Goal: Task Accomplishment & Management: Manage account settings

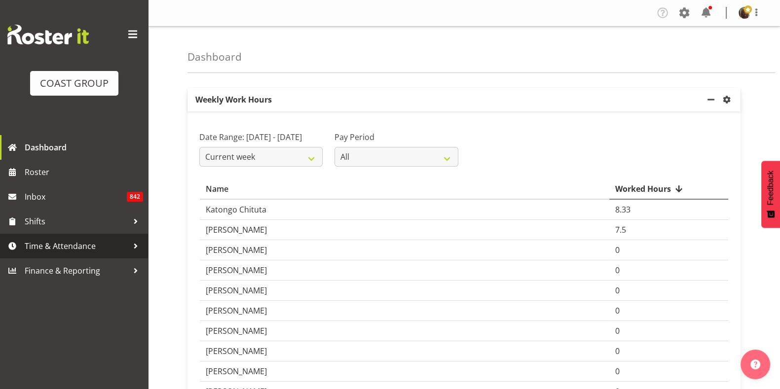
click at [46, 247] on span "Time & Attendance" at bounding box center [77, 246] width 104 height 15
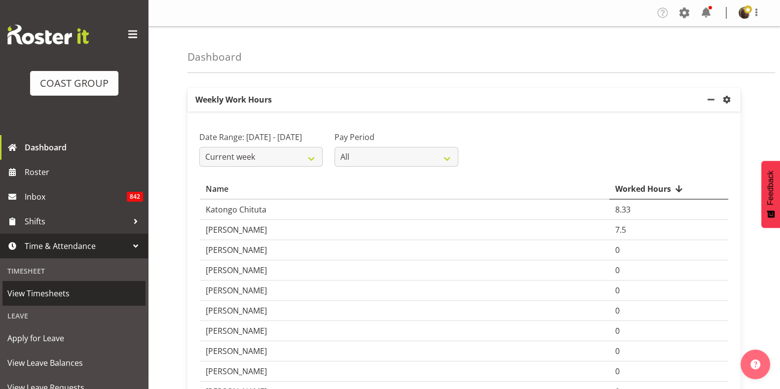
click at [37, 298] on span "View Timesheets" at bounding box center [73, 293] width 133 height 15
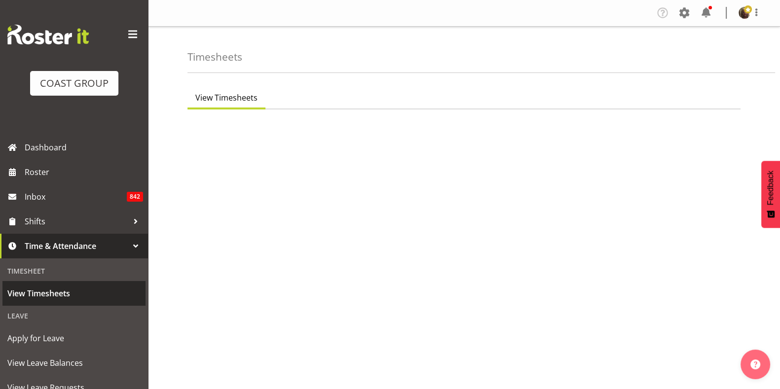
select select "7"
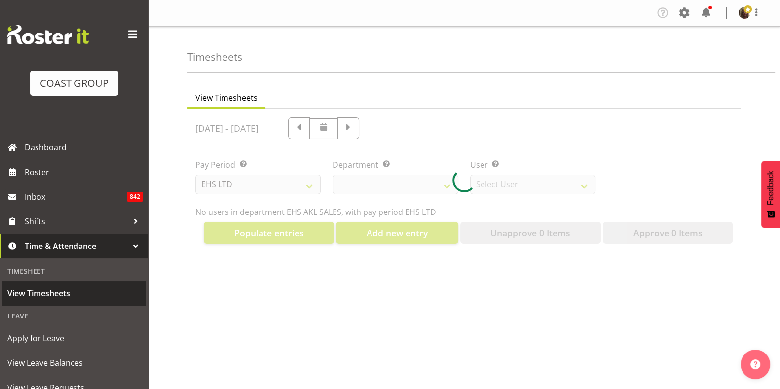
select select "40"
select select "1124"
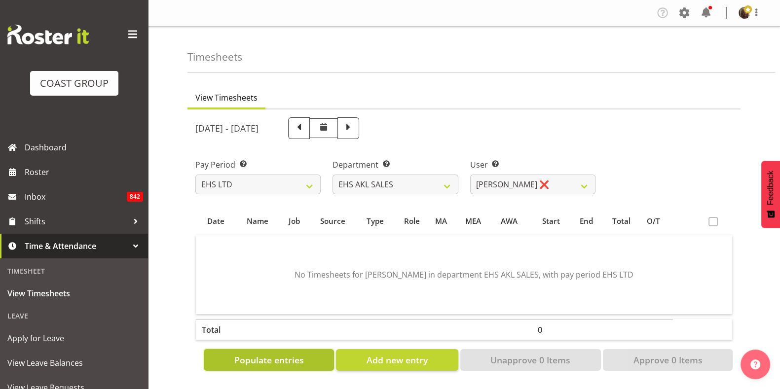
click at [291, 361] on span "Populate entries" at bounding box center [269, 360] width 70 height 13
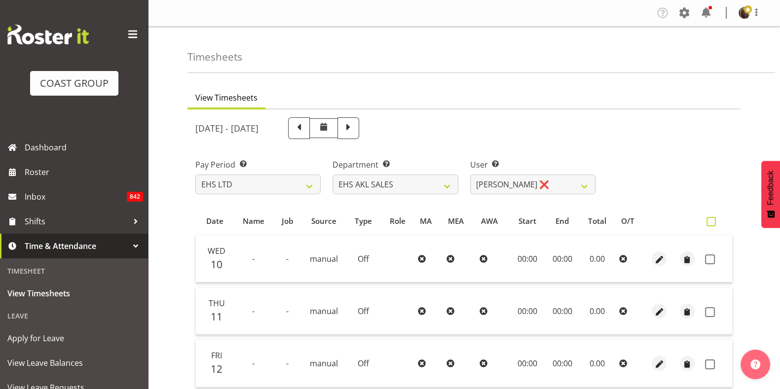
click at [712, 222] on span at bounding box center [710, 221] width 9 height 9
click at [712, 222] on input "checkbox" at bounding box center [709, 221] width 6 height 6
checkbox input "true"
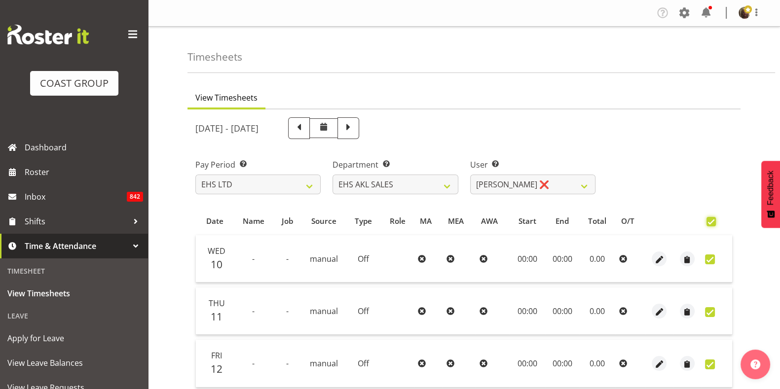
checkbox input "true"
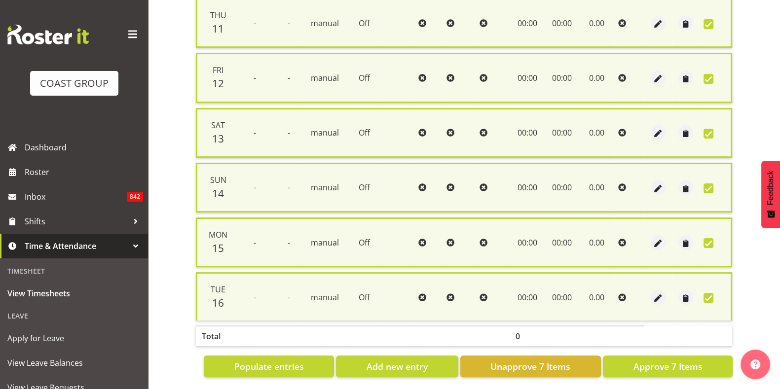
scroll to position [301, 0]
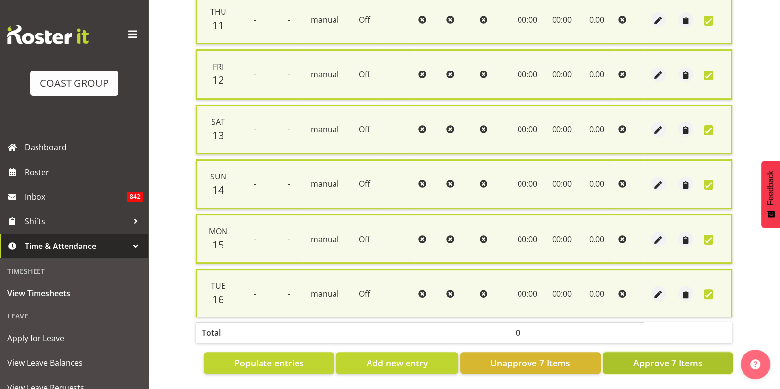
click at [669, 357] on span "Approve 7 Items" at bounding box center [667, 363] width 69 height 13
checkbox input "false"
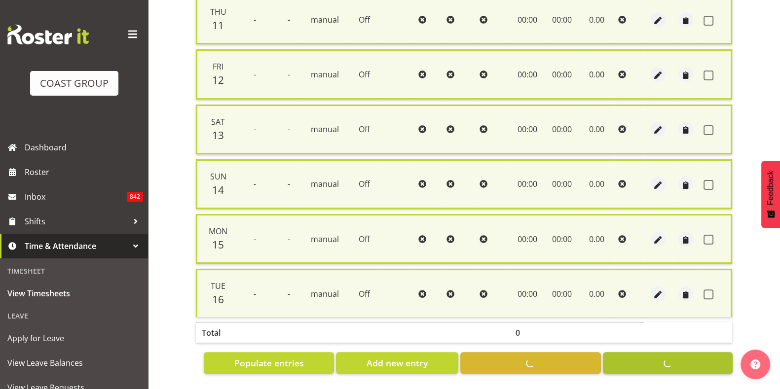
checkbox input "false"
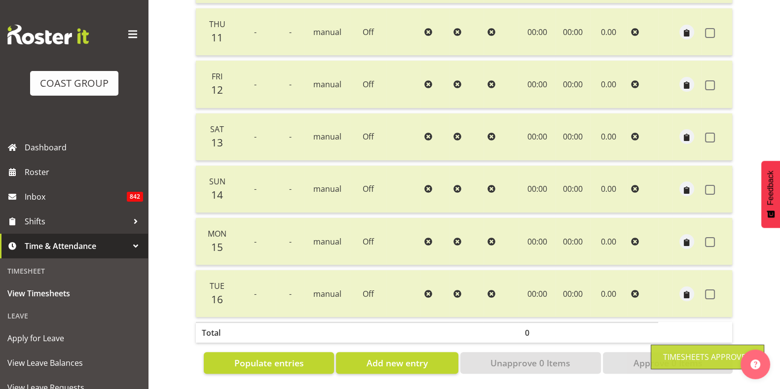
scroll to position [0, 0]
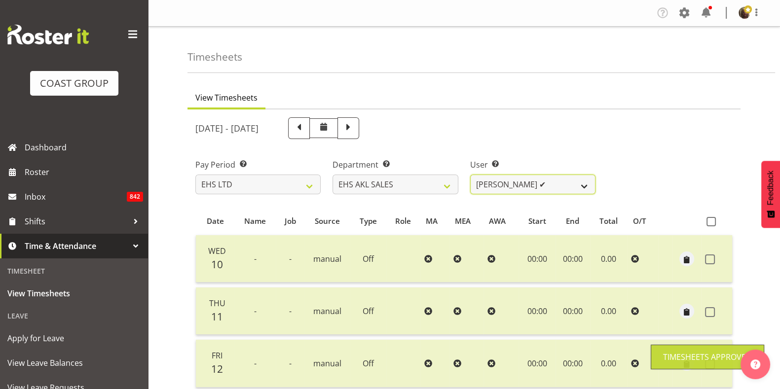
click at [515, 175] on select "Aleisha Midgley ✔ Annie Lister ❌ Christina Jaramillo ❌ Dane Botherway ❌ Holly E…" at bounding box center [532, 185] width 125 height 20
select select "1125"
click at [470, 175] on select "Aleisha Midgley ✔ Annie Lister ❌ Christina Jaramillo ❌ Dane Botherway ❌ Holly E…" at bounding box center [532, 185] width 125 height 20
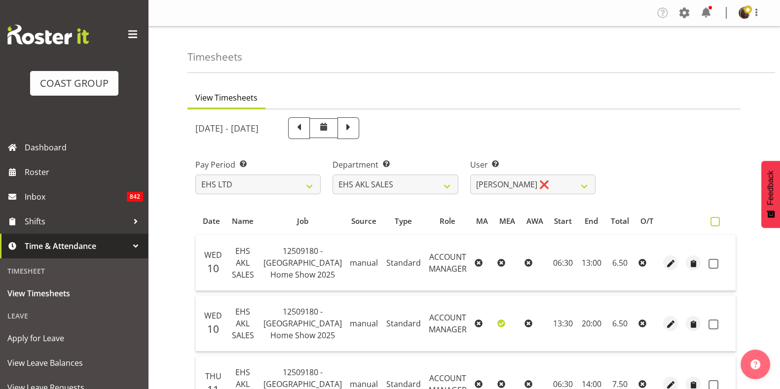
click at [717, 222] on label at bounding box center [717, 221] width 14 height 9
click at [716, 222] on input "checkbox" at bounding box center [713, 221] width 6 height 6
checkbox input "true"
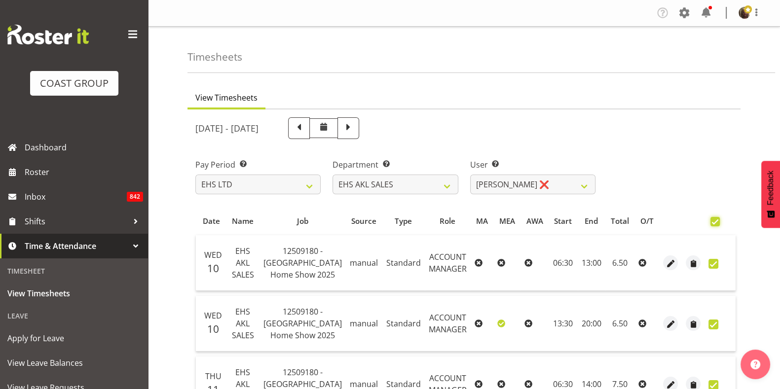
checkbox input "true"
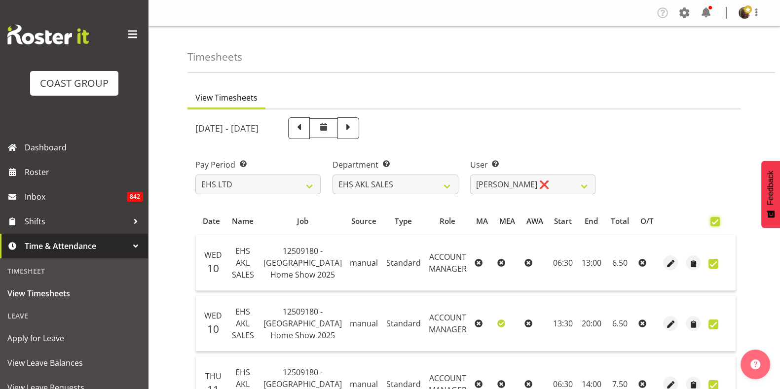
checkbox input "true"
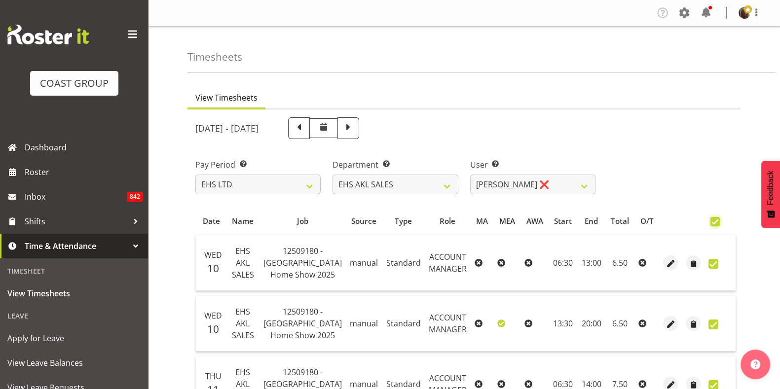
checkbox input "true"
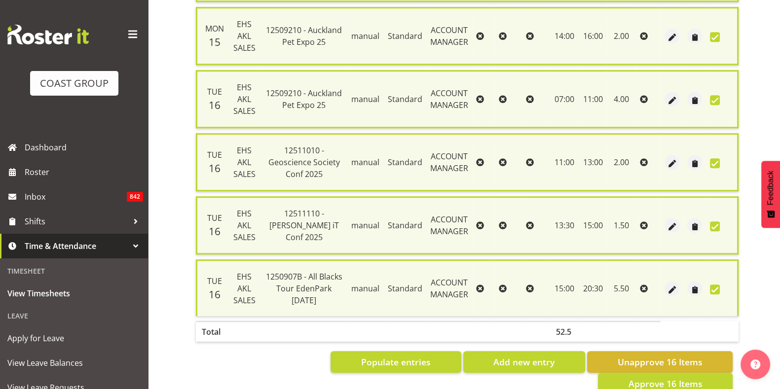
scroll to position [917, 0]
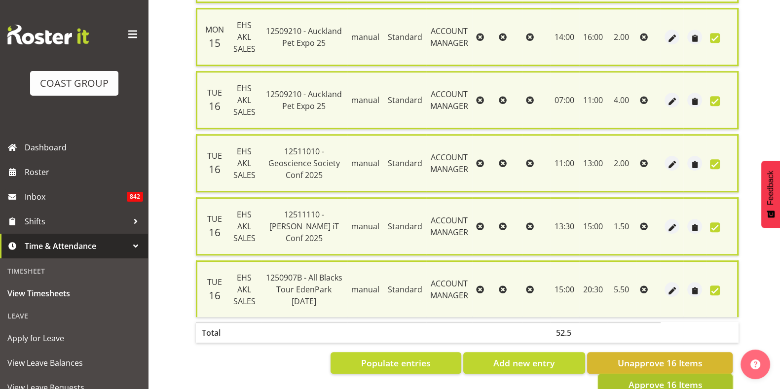
click at [668, 374] on button "Approve 16 Items" at bounding box center [665, 385] width 135 height 22
checkbox input "false"
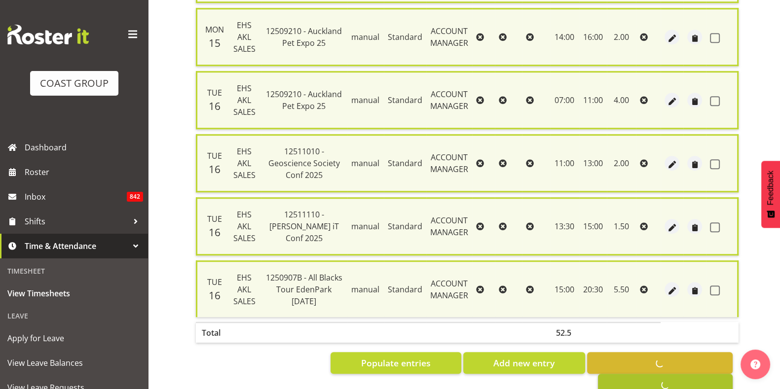
checkbox input "false"
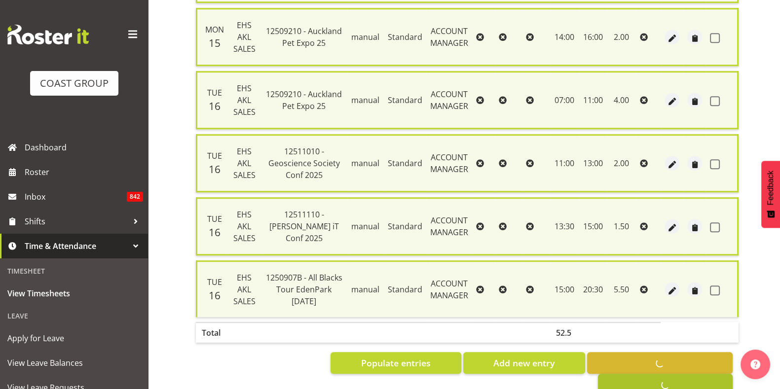
checkbox input "false"
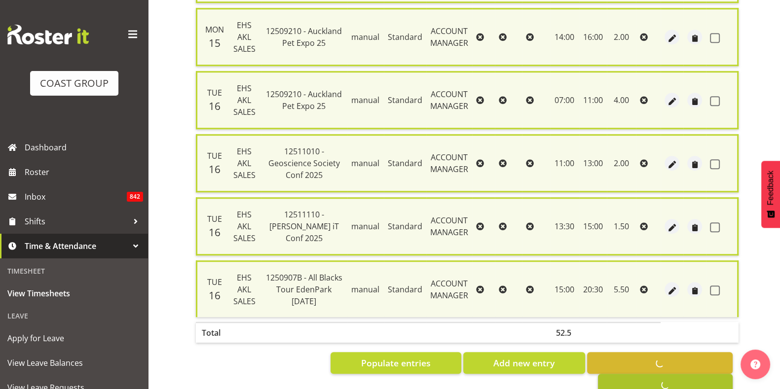
checkbox input "false"
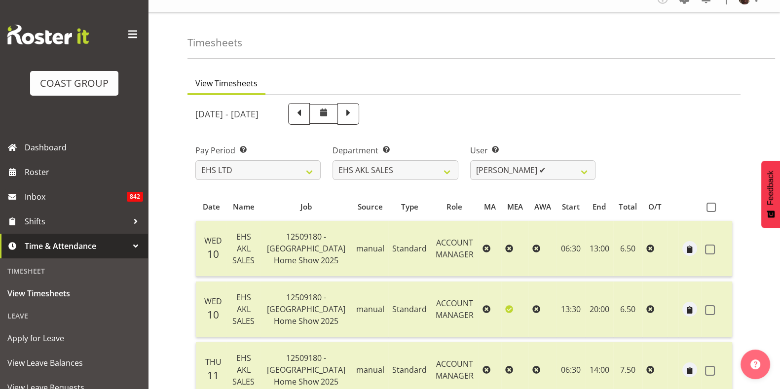
scroll to position [0, 0]
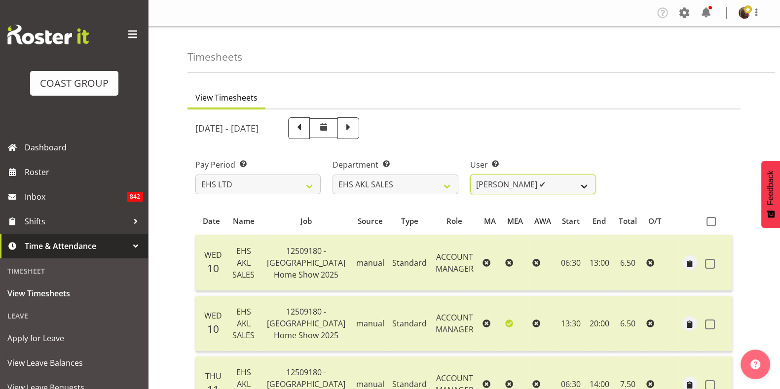
click at [550, 192] on select "Aleisha Midgley ✔ Annie Lister ✔ Christina Jaramillo ❌ Dane Botherway ❌ Holly E…" at bounding box center [532, 185] width 125 height 20
select select "1126"
click at [470, 175] on select "Aleisha Midgley ✔ Annie Lister ✔ Christina Jaramillo ❌ Dane Botherway ❌ Holly E…" at bounding box center [532, 185] width 125 height 20
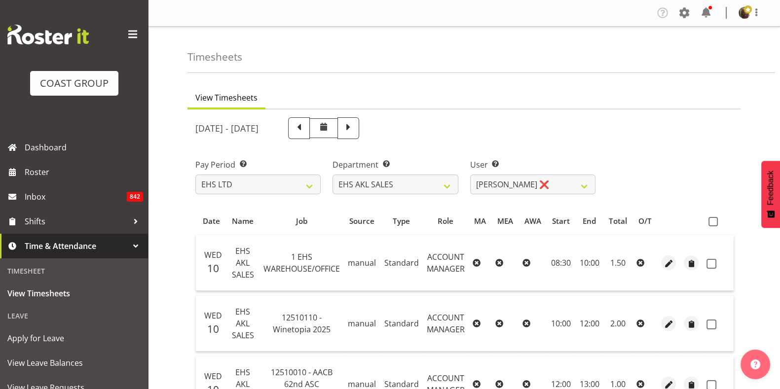
click at [712, 221] on span at bounding box center [712, 221] width 9 height 9
click at [712, 221] on input "checkbox" at bounding box center [711, 221] width 6 height 6
checkbox input "true"
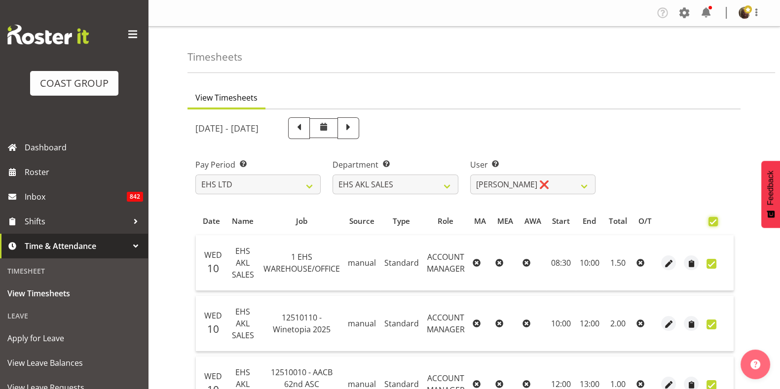
checkbox input "true"
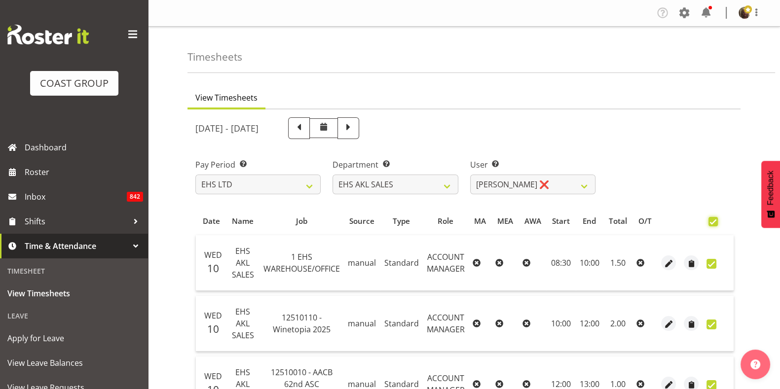
checkbox input "true"
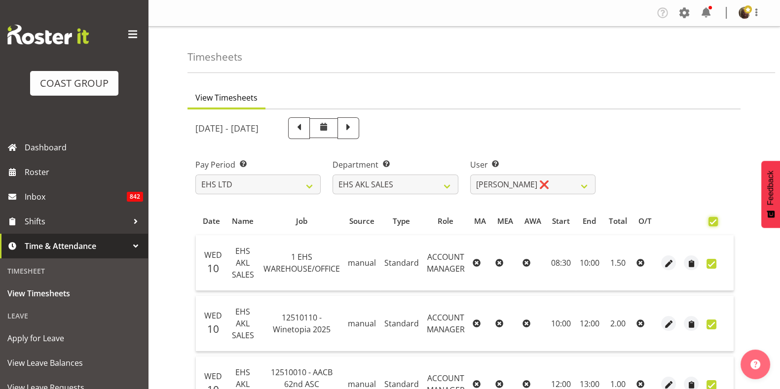
checkbox input "true"
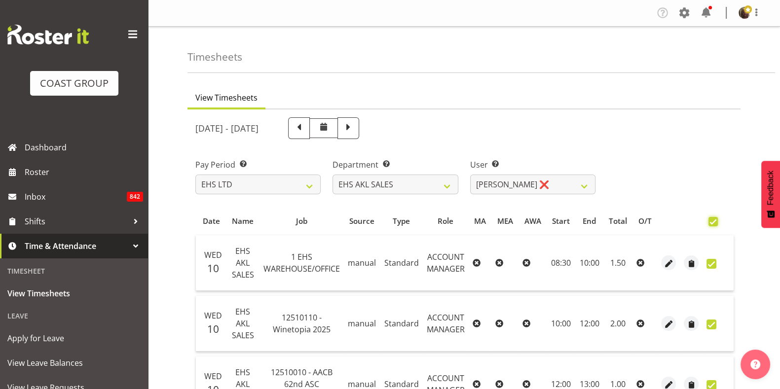
checkbox input "true"
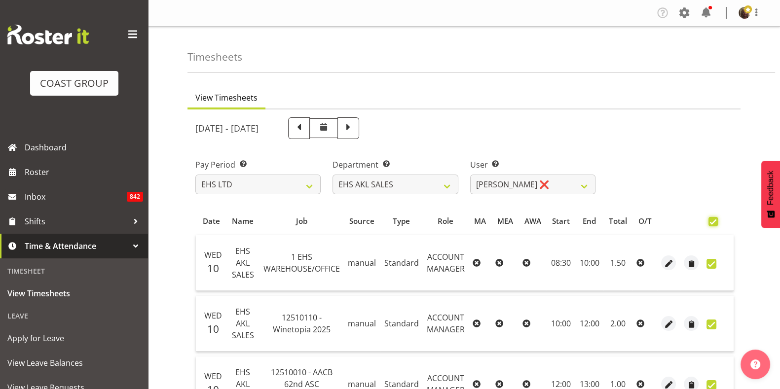
checkbox input "true"
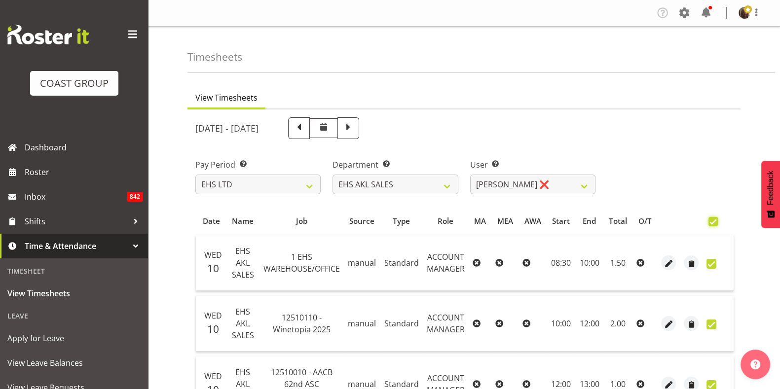
checkbox input "true"
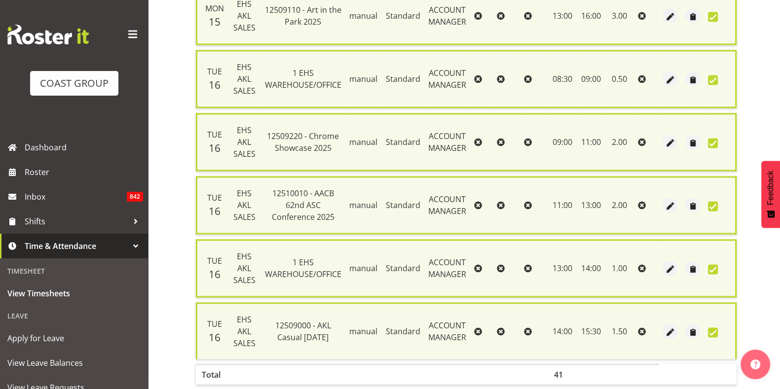
scroll to position [1728, 0]
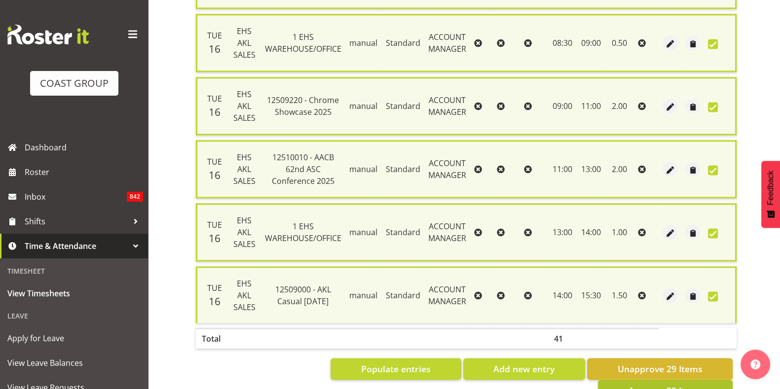
click at [658, 384] on span "Approve 29 Items" at bounding box center [665, 390] width 74 height 13
checkbox input "false"
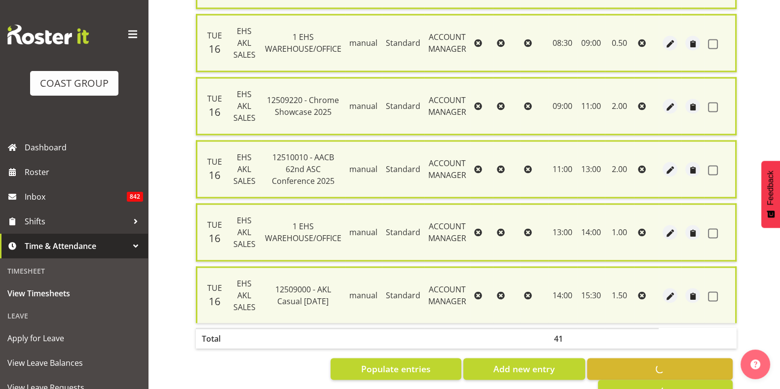
checkbox input "false"
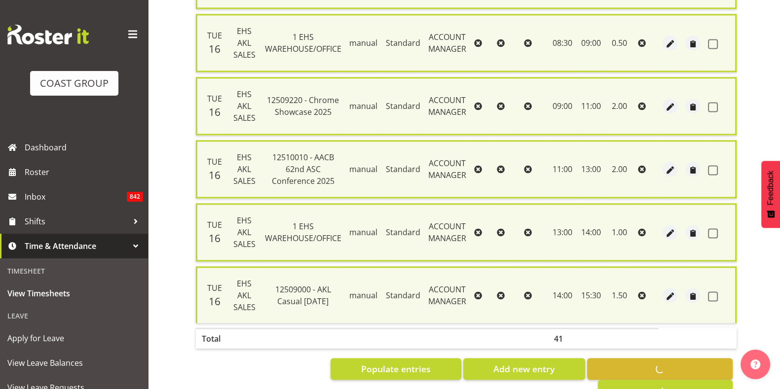
checkbox input "false"
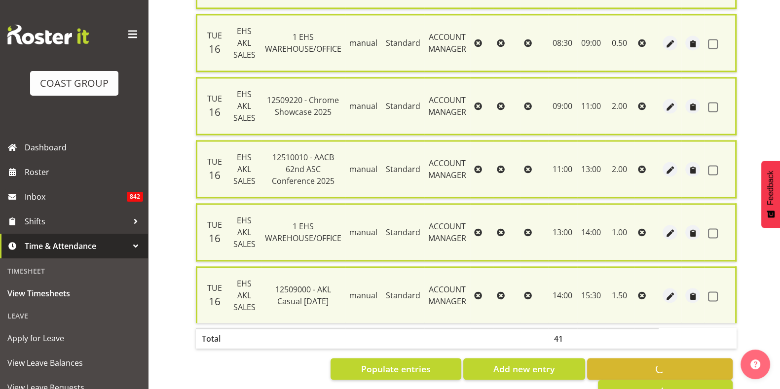
checkbox input "false"
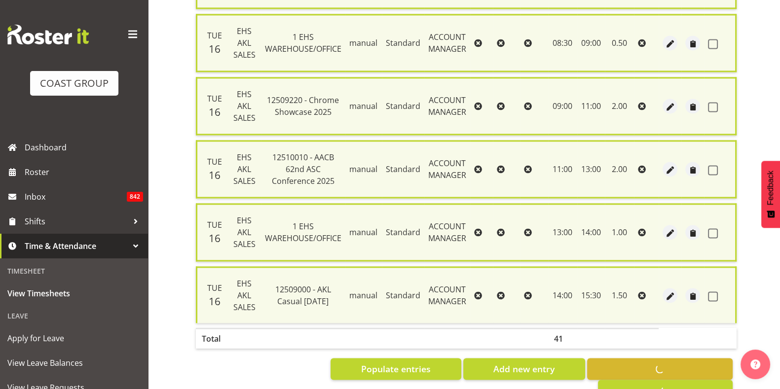
checkbox input "false"
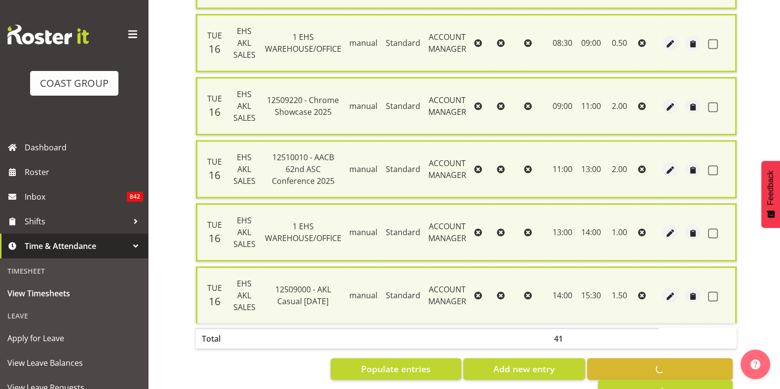
checkbox input "false"
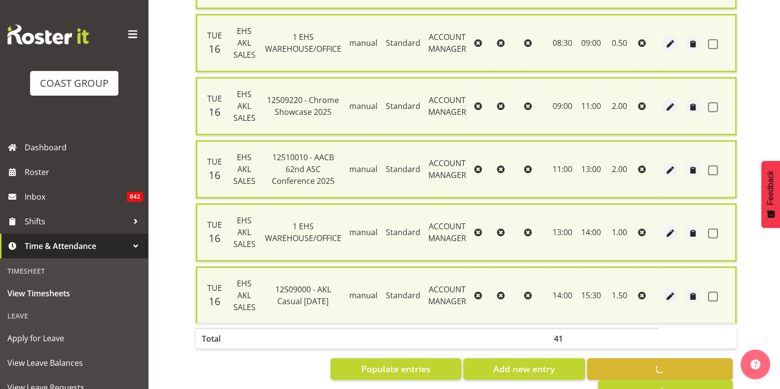
checkbox input "false"
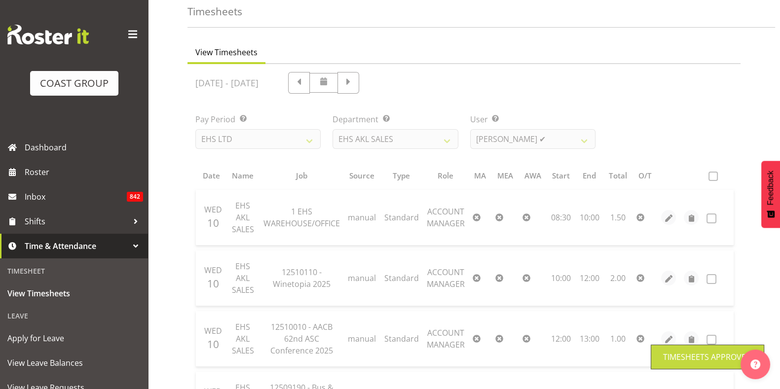
scroll to position [0, 0]
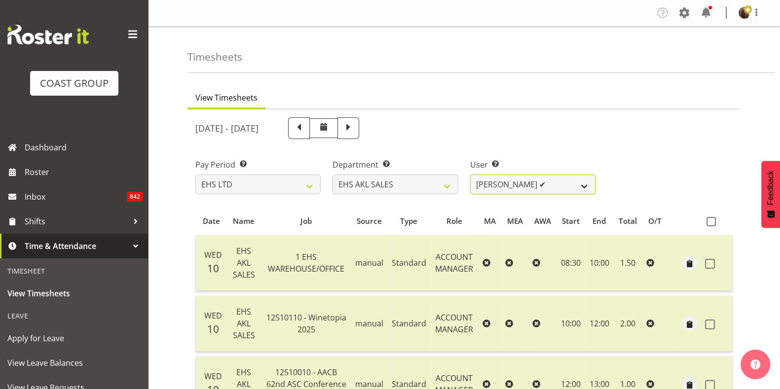
click at [513, 183] on select "Aleisha Midgley ✔ Annie Lister ✔ Christina Jaramillo ✔ Dane Botherway ❌ Holly E…" at bounding box center [532, 185] width 125 height 20
select select "1127"
click at [470, 175] on select "Aleisha Midgley ✔ Annie Lister ✔ Christina Jaramillo ✔ Dane Botherway ❌ Holly E…" at bounding box center [532, 185] width 125 height 20
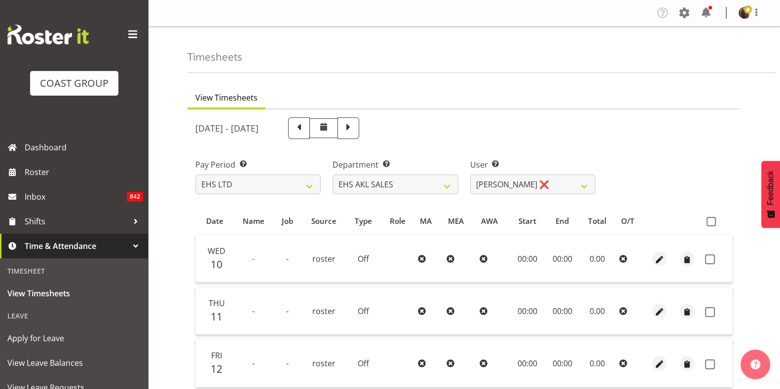
click at [711, 223] on span at bounding box center [710, 221] width 9 height 9
click at [711, 223] on input "checkbox" at bounding box center [709, 221] width 6 height 6
checkbox input "true"
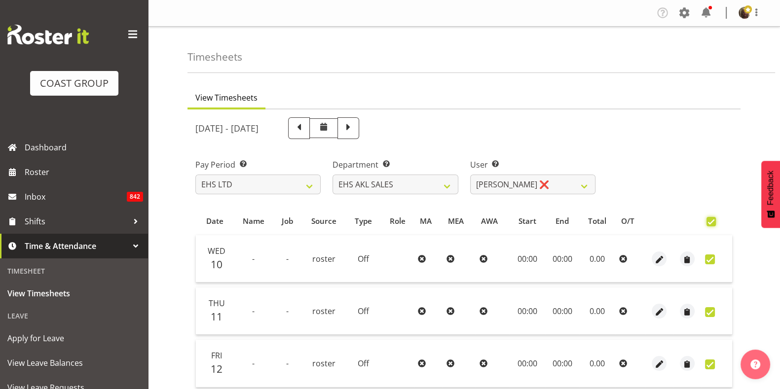
checkbox input "true"
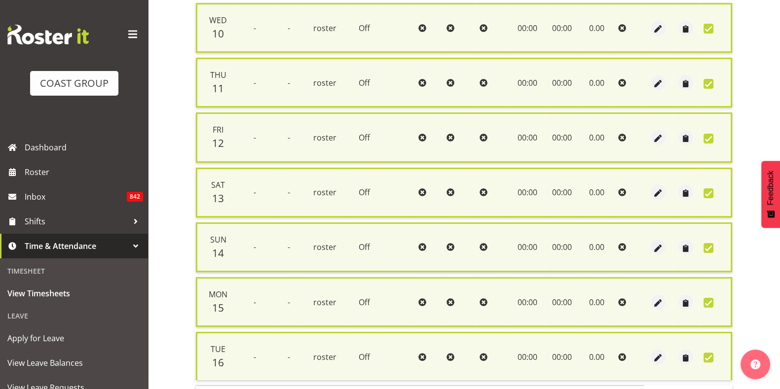
scroll to position [301, 0]
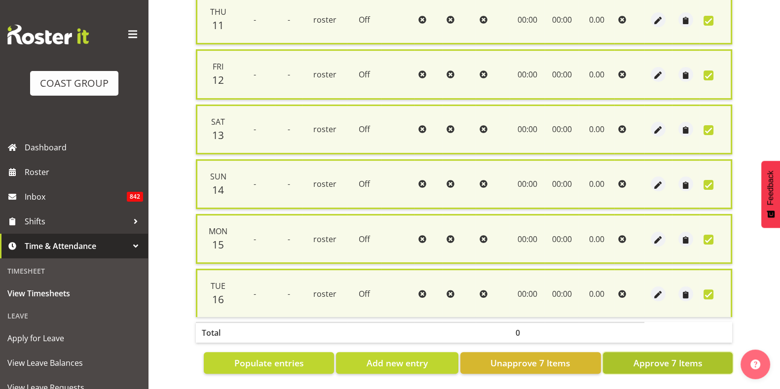
click at [650, 357] on span "Approve 7 Items" at bounding box center [667, 363] width 69 height 13
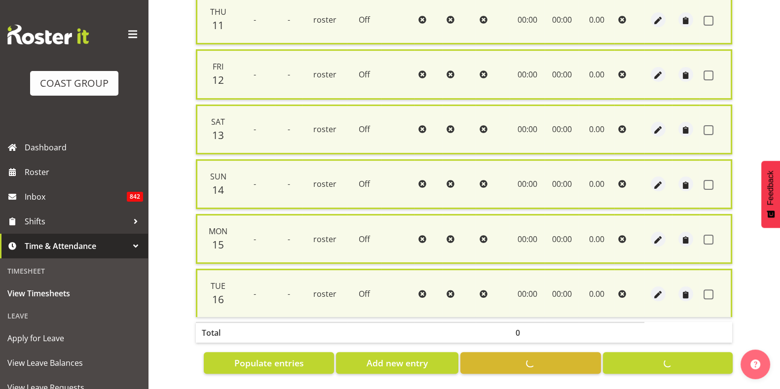
checkbox input "false"
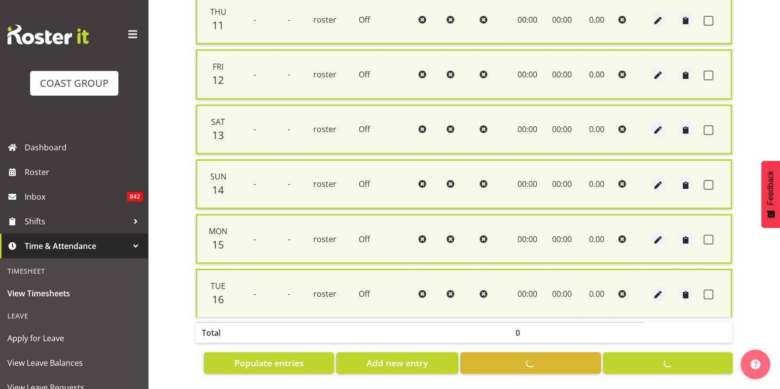
checkbox input "false"
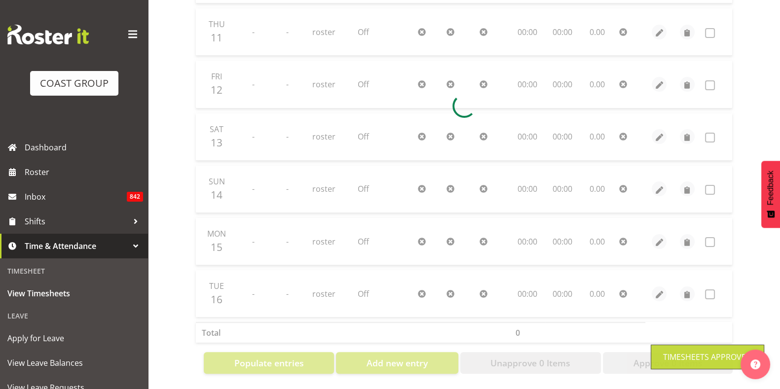
scroll to position [0, 0]
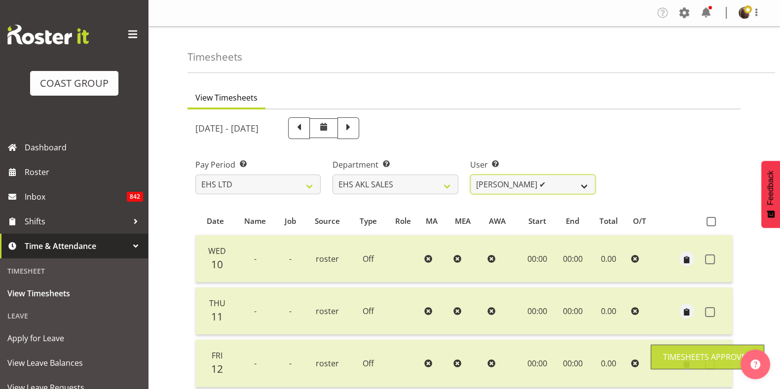
click at [546, 184] on select "Aleisha Midgley ✔ Annie Lister ✔ Christina Jaramillo ✔ Dane Botherway ✔ Holly E…" at bounding box center [532, 185] width 125 height 20
select select "1128"
click at [470, 175] on select "Aleisha Midgley ✔ Annie Lister ✔ Christina Jaramillo ✔ Dane Botherway ✔ Holly E…" at bounding box center [532, 185] width 125 height 20
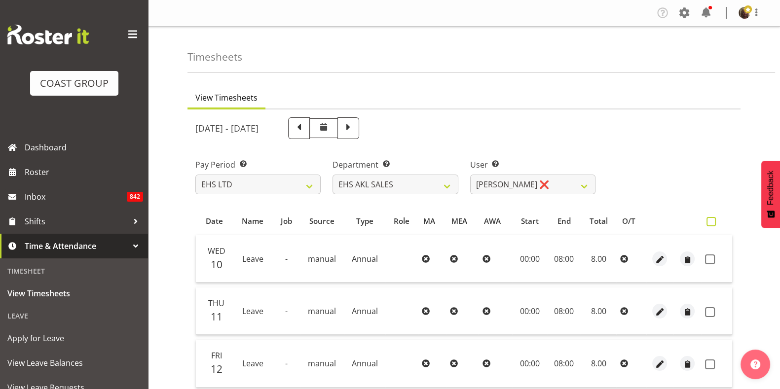
click at [710, 224] on span at bounding box center [710, 221] width 9 height 9
click at [710, 224] on input "checkbox" at bounding box center [709, 221] width 6 height 6
checkbox input "true"
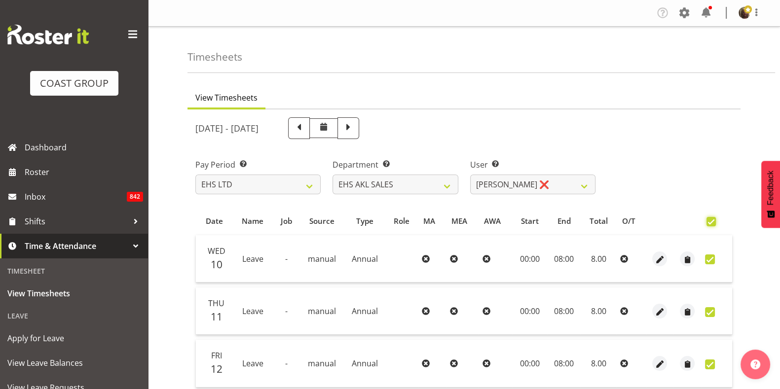
checkbox input "true"
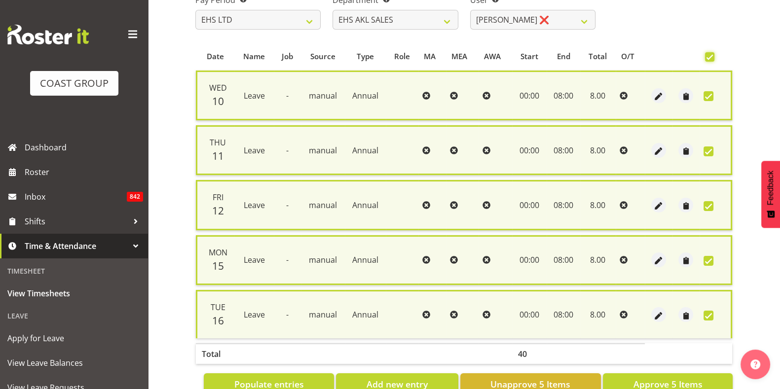
scroll to position [192, 0]
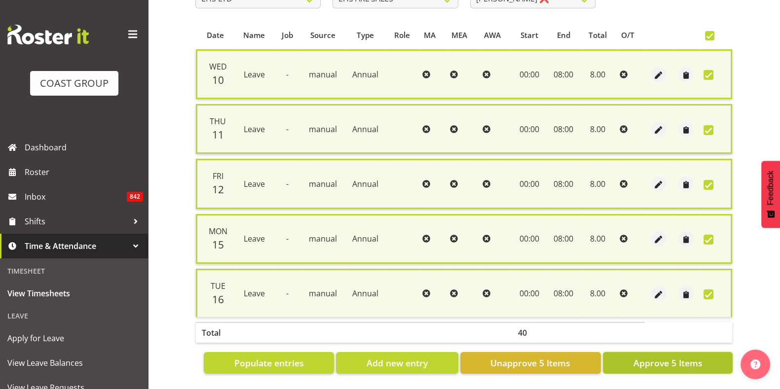
click at [648, 357] on span "Approve 5 Items" at bounding box center [667, 363] width 69 height 13
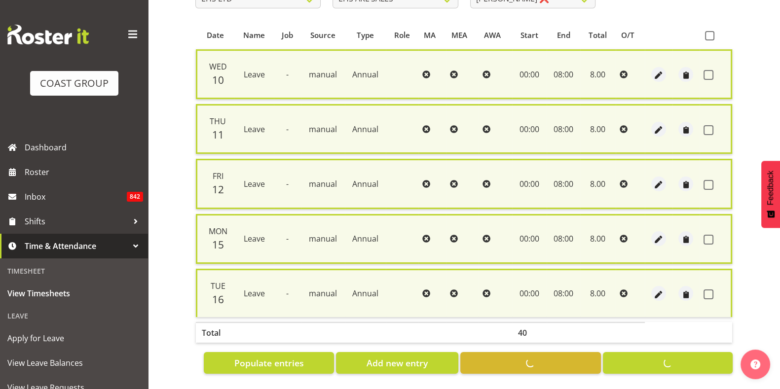
checkbox input "false"
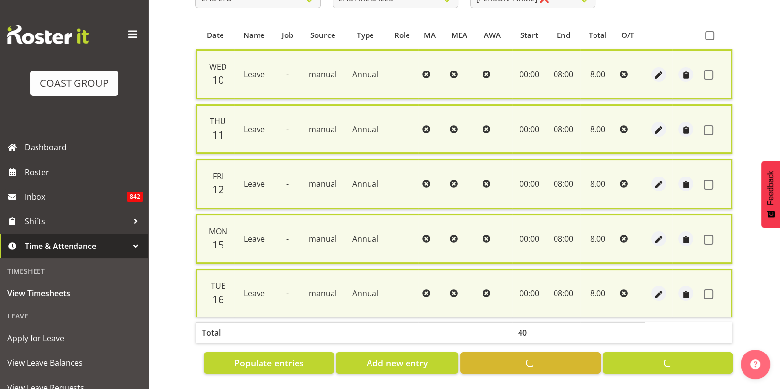
checkbox input "false"
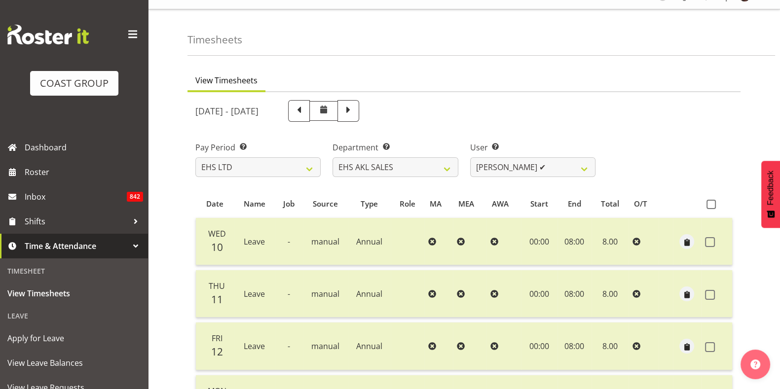
scroll to position [0, 0]
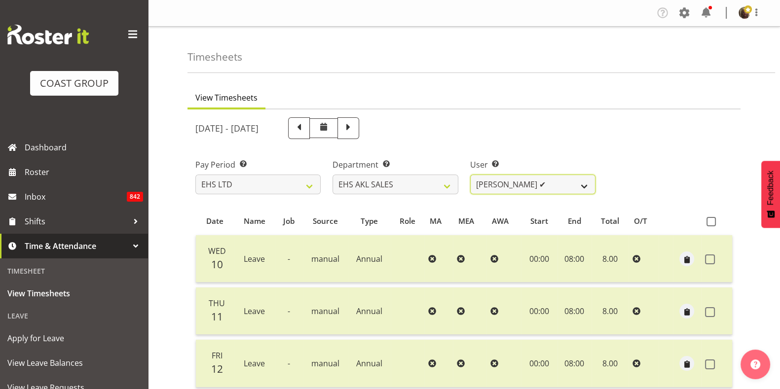
click at [560, 187] on select "Aleisha Midgley ✔ Annie Lister ✔ Christina Jaramillo ✔ Dane Botherway ✔ Holly E…" at bounding box center [532, 185] width 125 height 20
select select "1129"
click at [470, 175] on select "Aleisha Midgley ✔ Annie Lister ✔ Christina Jaramillo ✔ Dane Botherway ✔ Holly E…" at bounding box center [532, 185] width 125 height 20
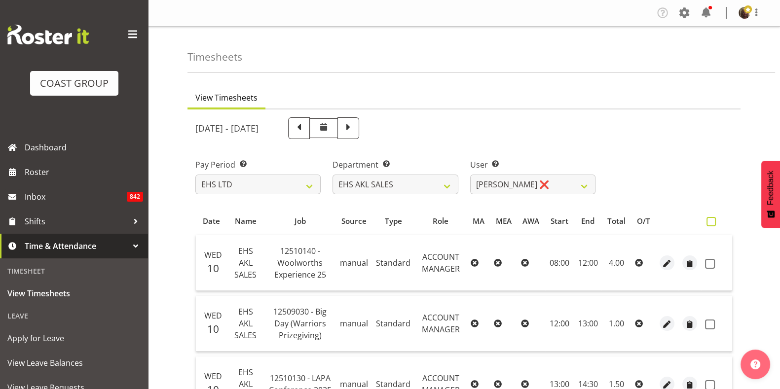
click at [711, 220] on span at bounding box center [710, 221] width 9 height 9
click at [711, 220] on input "checkbox" at bounding box center [709, 221] width 6 height 6
checkbox input "true"
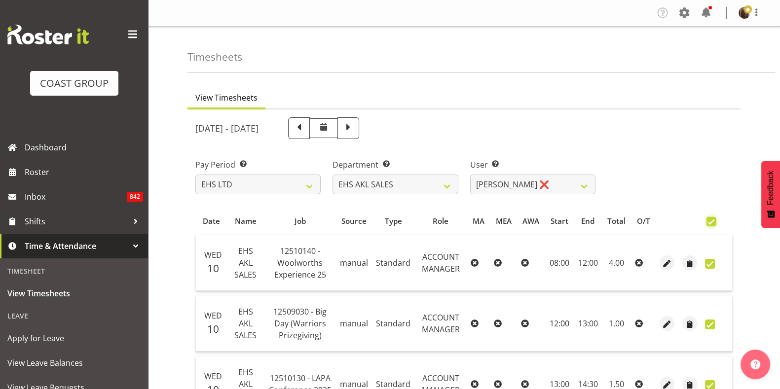
checkbox input "true"
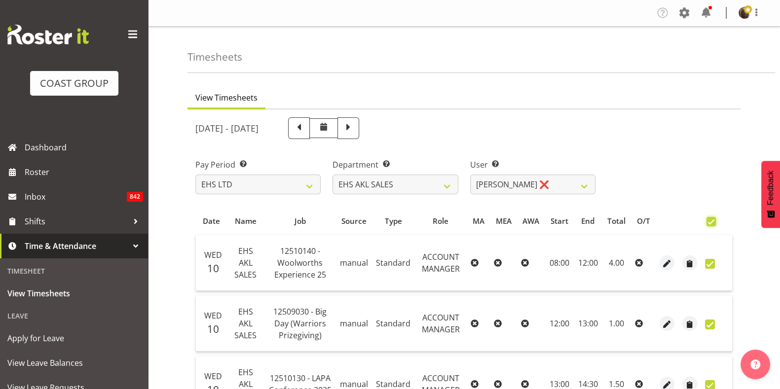
checkbox input "true"
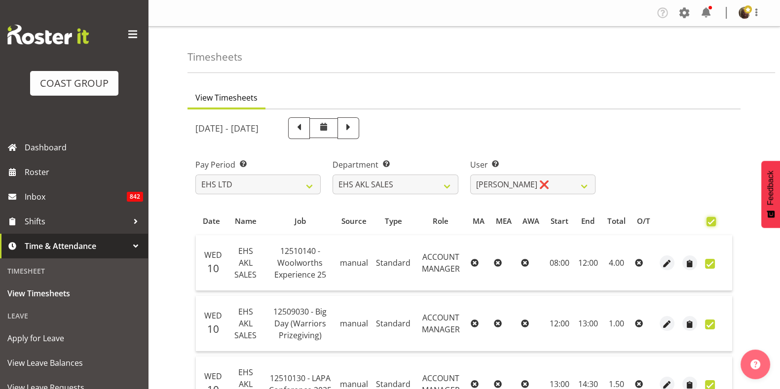
checkbox input "true"
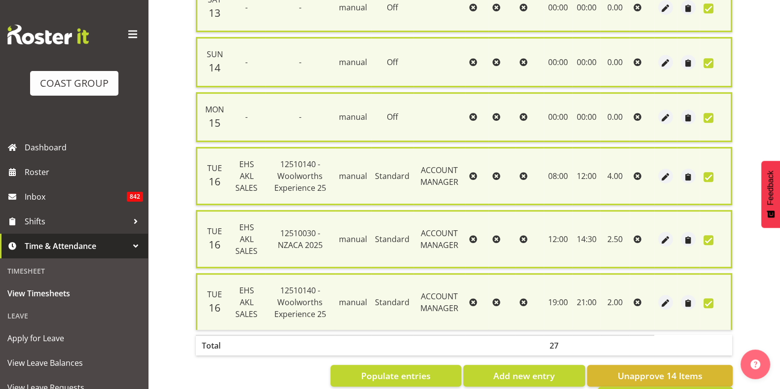
scroll to position [776, 0]
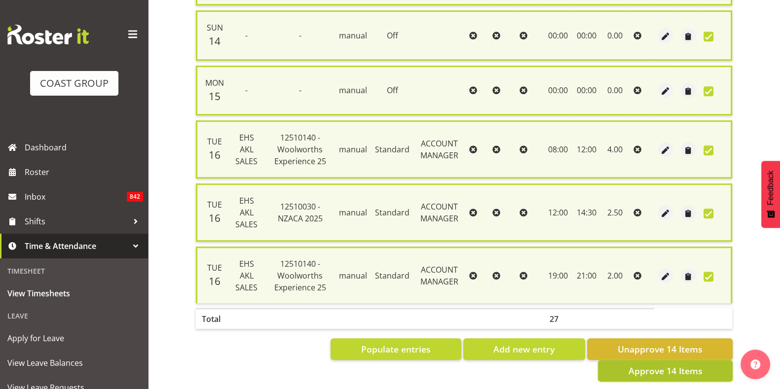
click at [661, 364] on span "Approve 14 Items" at bounding box center [665, 370] width 74 height 13
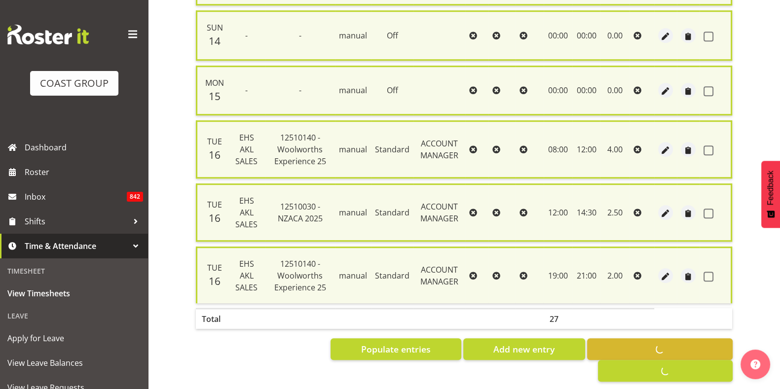
checkbox input "false"
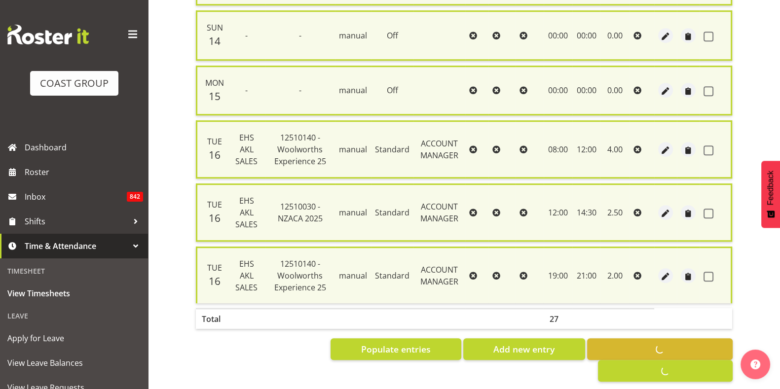
checkbox input "false"
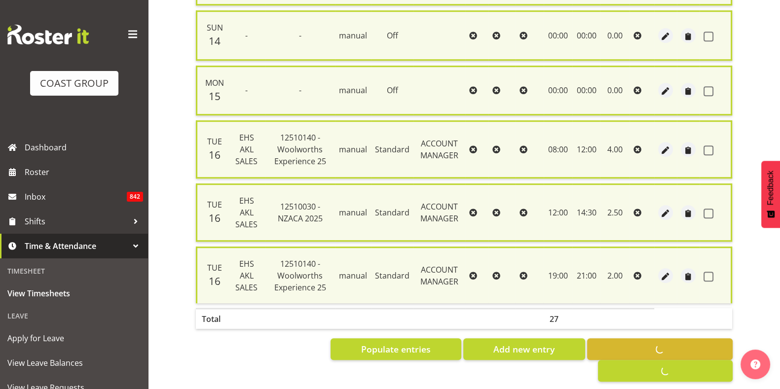
checkbox input "false"
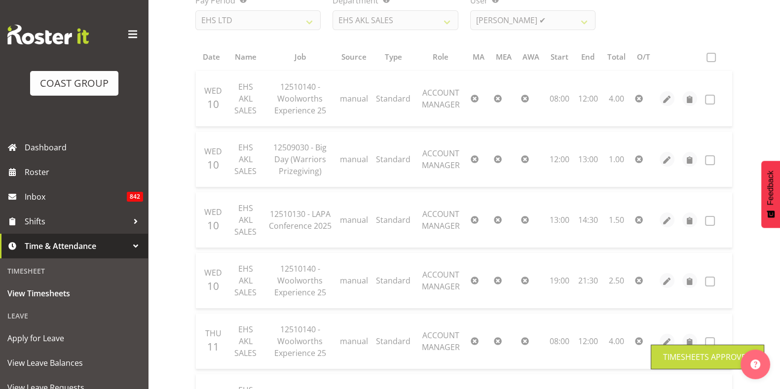
scroll to position [0, 0]
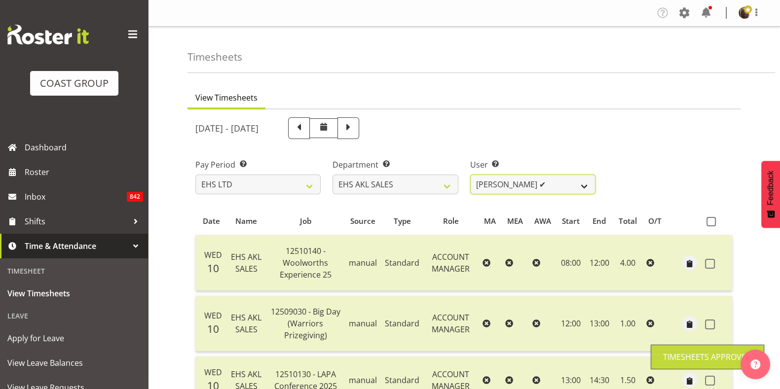
click at [536, 183] on select "Aleisha Midgley ✔ Annie Lister ✔ Christina Jaramillo ✔ Dane Botherway ✔ Holly E…" at bounding box center [532, 185] width 125 height 20
select select "11447"
click at [470, 175] on select "Aleisha Midgley ✔ Annie Lister ✔ Christina Jaramillo ✔ Dane Botherway ✔ Holly E…" at bounding box center [532, 185] width 125 height 20
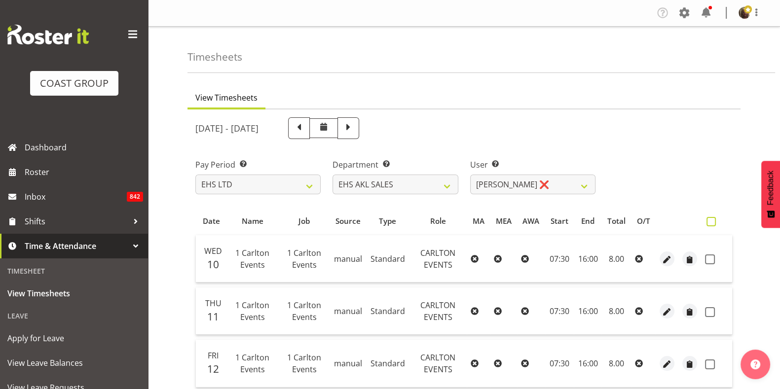
click at [712, 218] on span at bounding box center [710, 221] width 9 height 9
click at [712, 218] on input "checkbox" at bounding box center [709, 221] width 6 height 6
checkbox input "true"
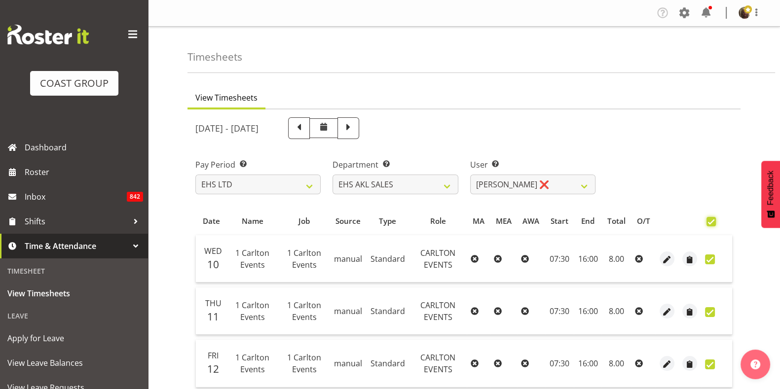
checkbox input "true"
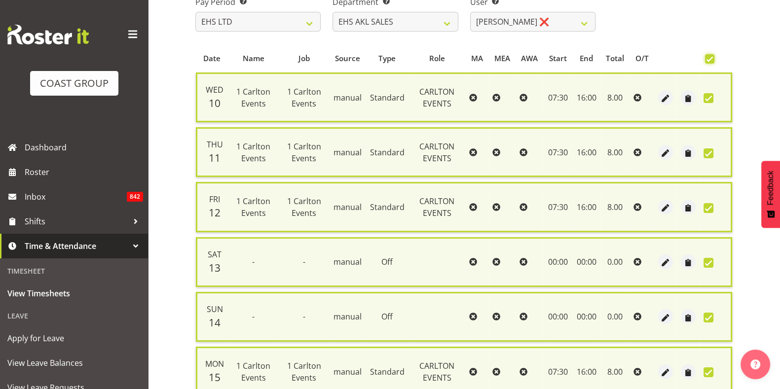
scroll to position [301, 0]
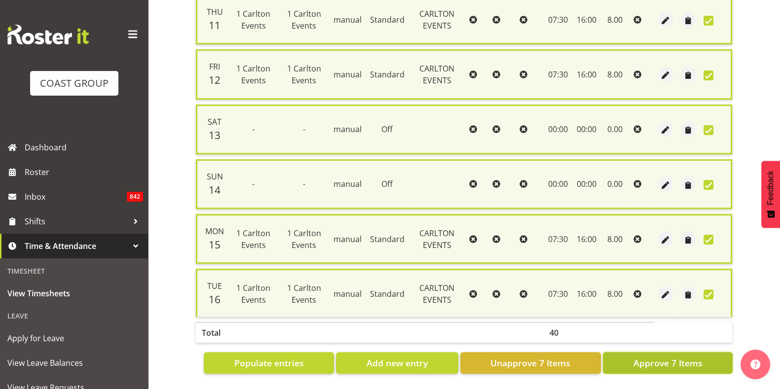
click at [663, 357] on span "Approve 7 Items" at bounding box center [667, 363] width 69 height 13
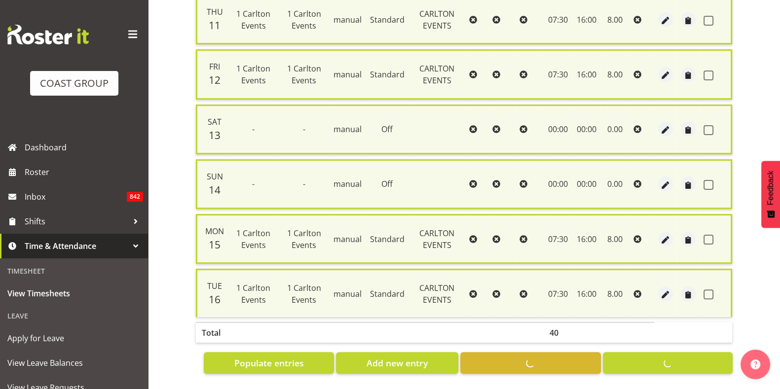
checkbox input "false"
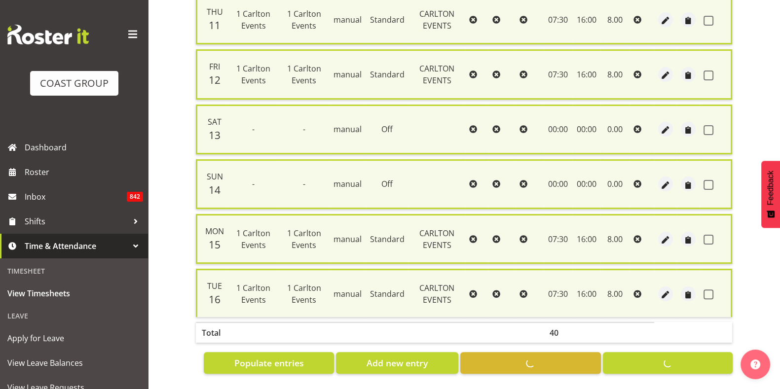
checkbox input "false"
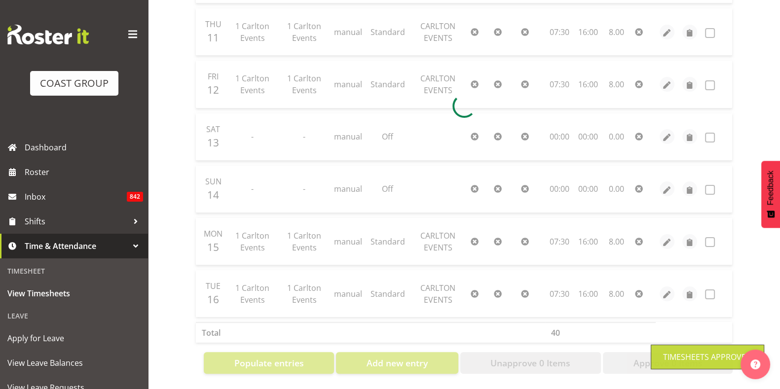
scroll to position [0, 0]
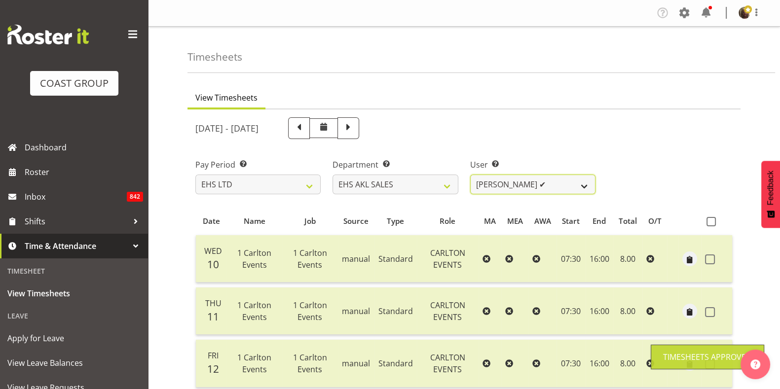
click at [521, 186] on select "Aleisha Midgley ✔ Annie Lister ✔ Christina Jaramillo ✔ Dane Botherway ✔ Holly E…" at bounding box center [532, 185] width 125 height 20
select select "1131"
click at [470, 175] on select "Aleisha Midgley ✔ Annie Lister ✔ Christina Jaramillo ✔ Dane Botherway ✔ Holly E…" at bounding box center [532, 185] width 125 height 20
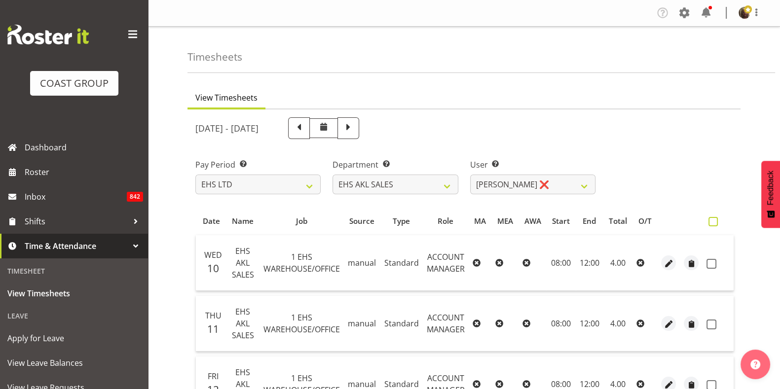
click at [715, 221] on span at bounding box center [712, 221] width 9 height 9
click at [714, 221] on input "checkbox" at bounding box center [711, 221] width 6 height 6
checkbox input "true"
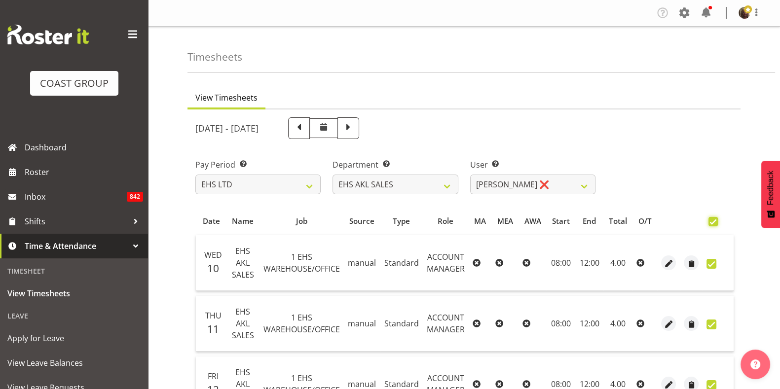
checkbox input "true"
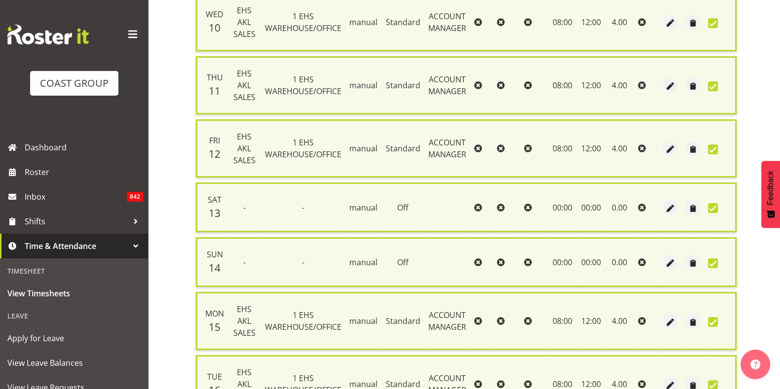
scroll to position [342, 0]
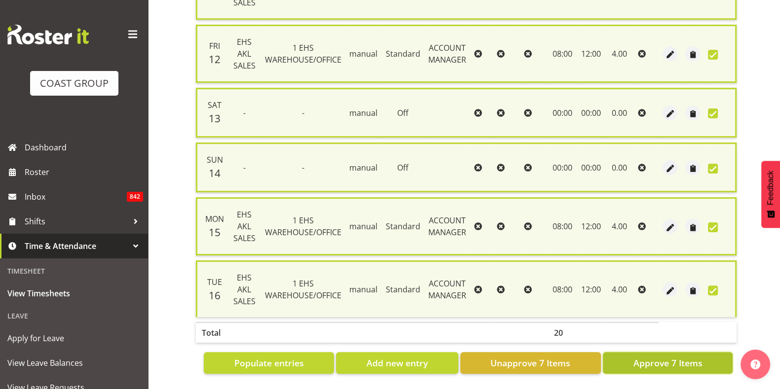
click at [643, 358] on span "Approve 7 Items" at bounding box center [667, 363] width 69 height 13
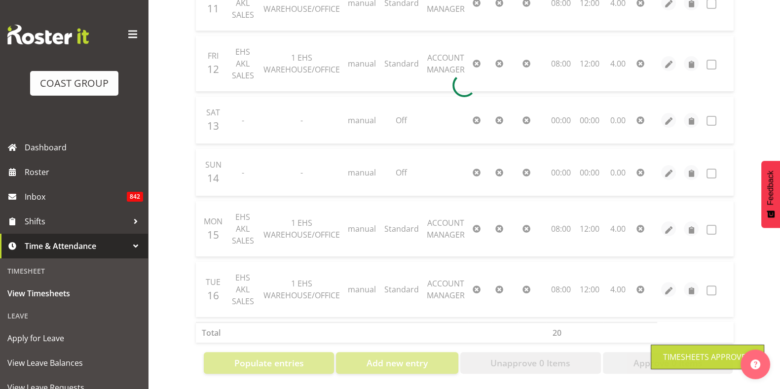
scroll to position [0, 0]
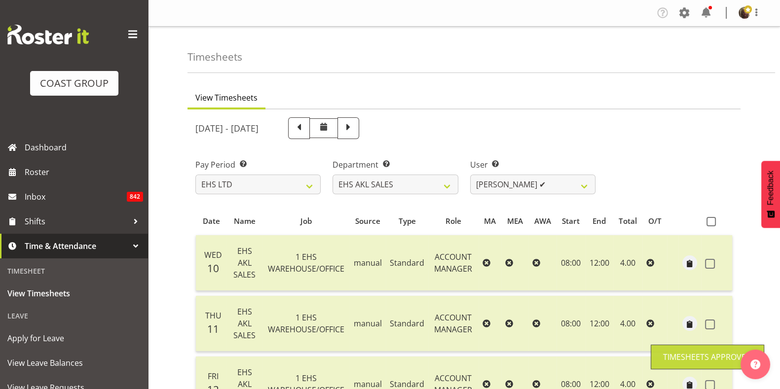
click at [515, 185] on select "[PERSON_NAME] ✔ [PERSON_NAME] ✔ [PERSON_NAME] ✔ [PERSON_NAME] ✔ [PERSON_NAME] ✔…" at bounding box center [532, 185] width 125 height 20
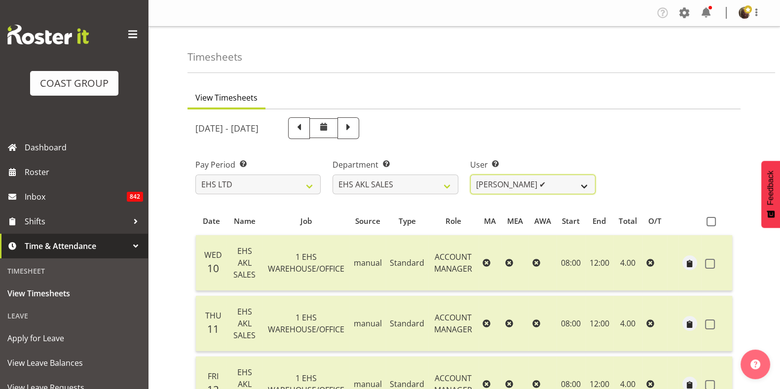
click at [515, 185] on select "[PERSON_NAME] ✔ [PERSON_NAME] ✔ [PERSON_NAME] ✔ [PERSON_NAME] ✔ [PERSON_NAME] ✔…" at bounding box center [532, 185] width 125 height 20
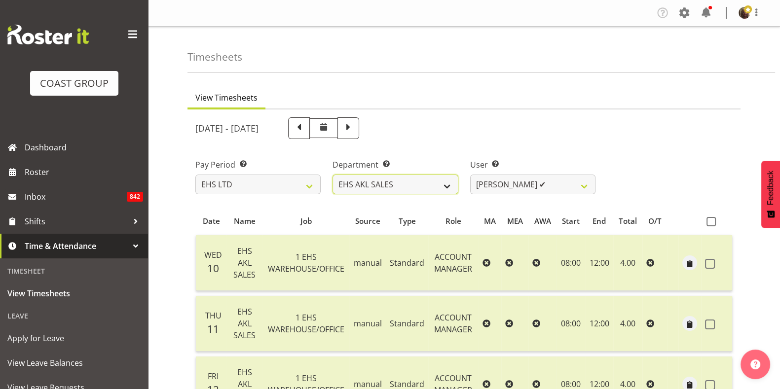
click at [407, 186] on select "EHS AKL CARPET EHS AKL DESIGNER EHS AKL SALES EHS CHC OPS EHS CHC SALES EHS WLG…" at bounding box center [394, 185] width 125 height 20
click at [332, 175] on select "EHS AKL CARPET EHS AKL DESIGNER EHS AKL SALES EHS CHC OPS EHS CHC SALES EHS WLG…" at bounding box center [394, 185] width 125 height 20
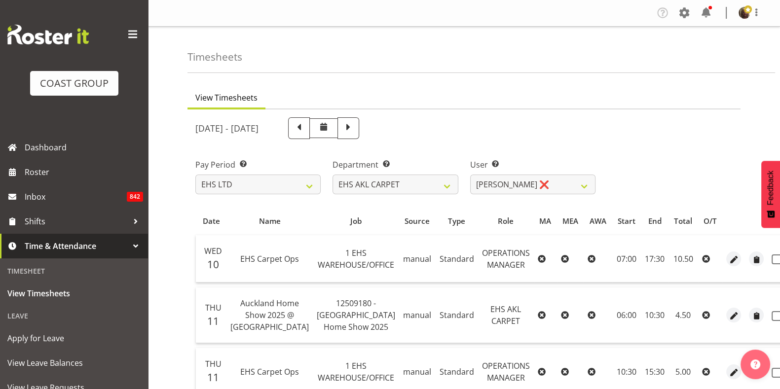
click at [773, 222] on span at bounding box center [777, 221] width 9 height 9
click at [773, 222] on input "checkbox" at bounding box center [776, 221] width 6 height 6
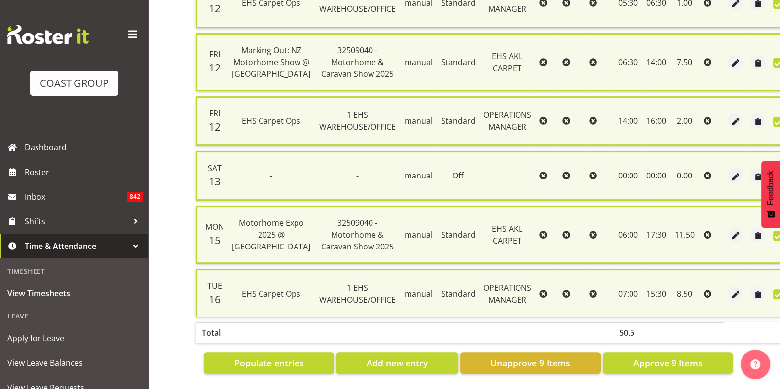
scroll to position [477, 0]
click at [652, 366] on span "Approve 9 Items" at bounding box center [667, 363] width 69 height 13
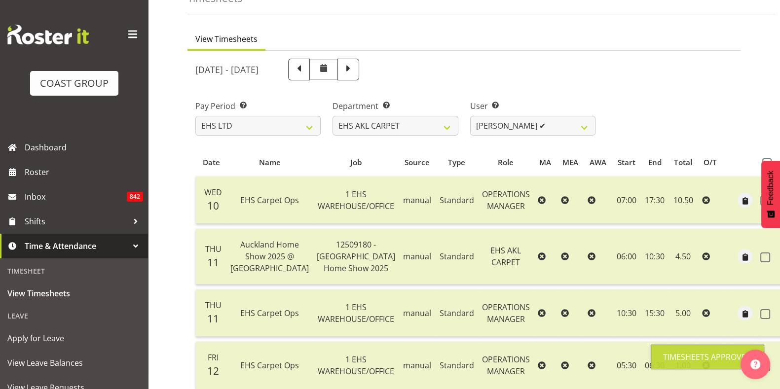
scroll to position [50, 0]
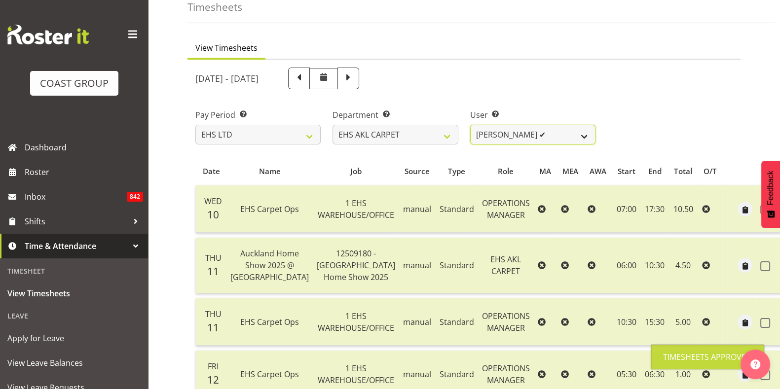
click at [523, 136] on select "[PERSON_NAME] ✔" at bounding box center [532, 135] width 125 height 20
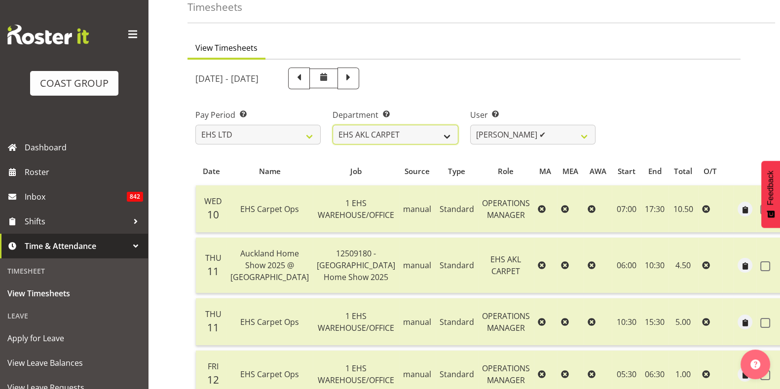
click at [432, 133] on select "EHS AKL CARPET EHS AKL DESIGNER EHS AKL SALES EHS CHC OPS EHS CHC SALES EHS WLG…" at bounding box center [394, 135] width 125 height 20
click at [332, 125] on select "EHS AKL CARPET EHS AKL DESIGNER EHS AKL SALES EHS CHC OPS EHS CHC SALES EHS WLG…" at bounding box center [394, 135] width 125 height 20
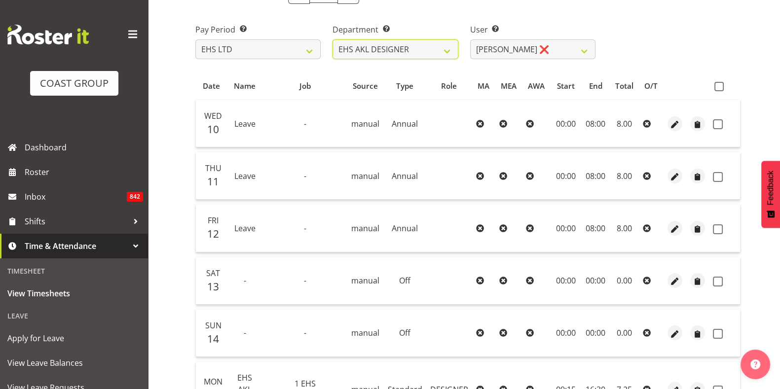
scroll to position [101, 0]
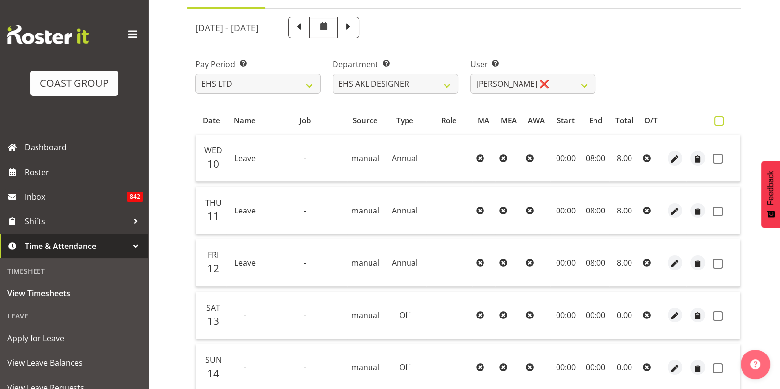
click at [718, 120] on span at bounding box center [718, 120] width 9 height 9
click at [718, 120] on input "checkbox" at bounding box center [717, 121] width 6 height 6
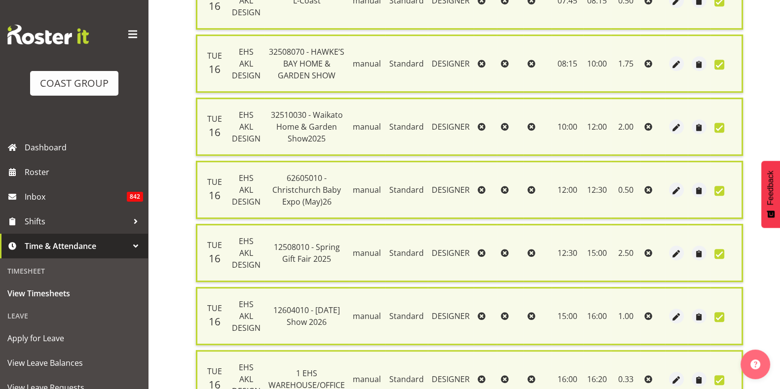
scroll to position [693, 0]
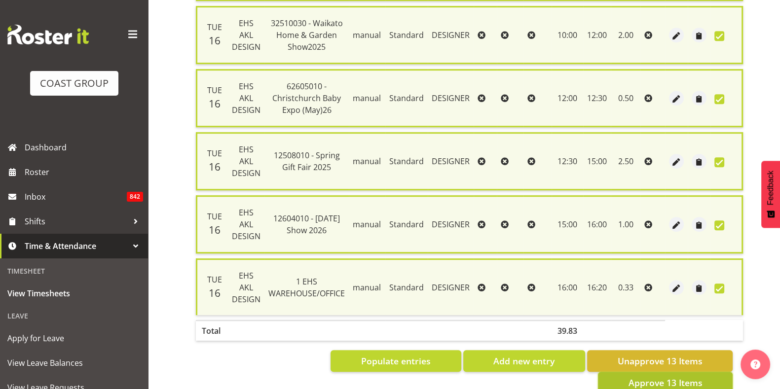
click at [636, 376] on span "Approve 13 Items" at bounding box center [665, 382] width 74 height 13
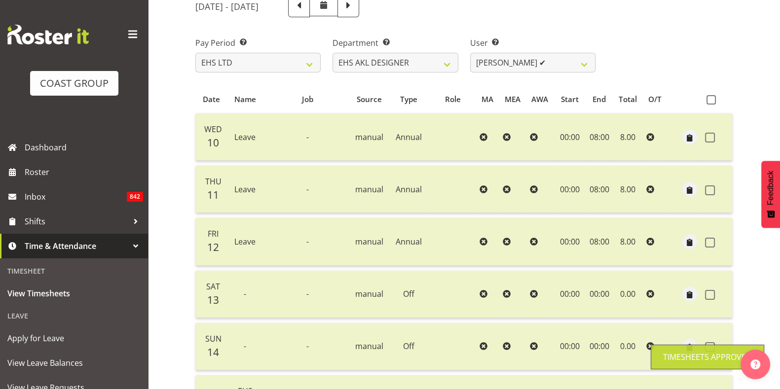
scroll to position [120, 0]
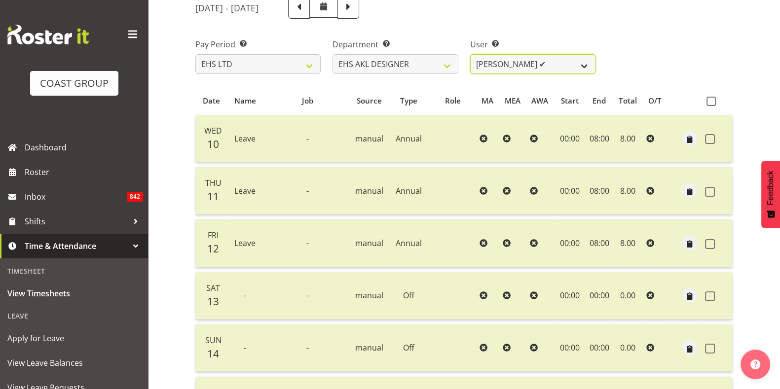
click at [500, 67] on select "Daniel An ✔ Maria Scarabino ✔ Mathew Rolle ❌ Sebastian Ibanez ❌ Yunlin Xie ✔" at bounding box center [532, 64] width 125 height 20
click at [470, 54] on select "Daniel An ✔ Maria Scarabino ✔ Mathew Rolle ❌ Sebastian Ibanez ❌ Yunlin Xie ✔" at bounding box center [532, 64] width 125 height 20
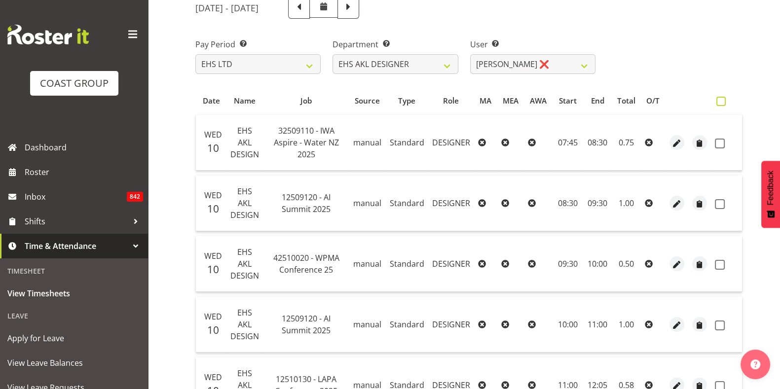
click at [716, 97] on span at bounding box center [720, 101] width 9 height 9
click at [716, 98] on input "checkbox" at bounding box center [719, 101] width 6 height 6
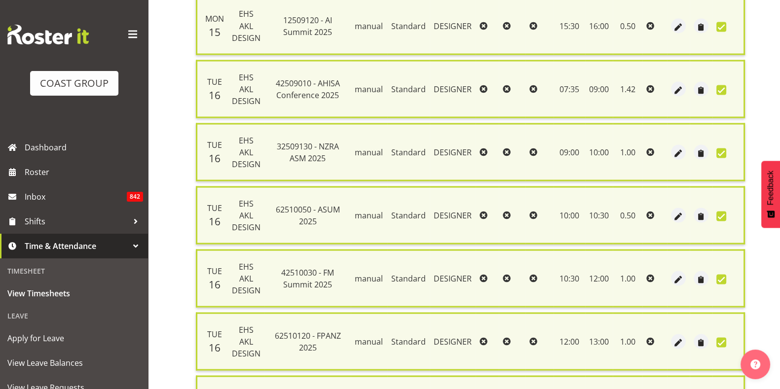
scroll to position [2515, 0]
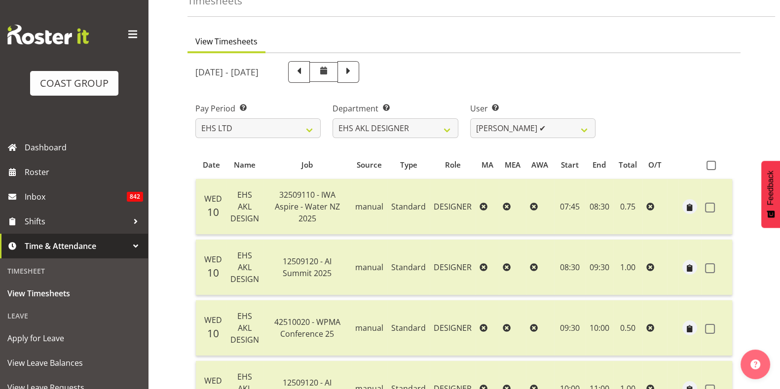
scroll to position [47, 0]
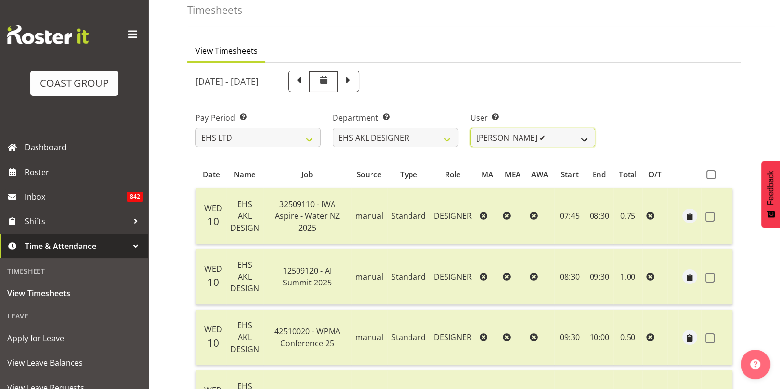
click at [553, 137] on select "Daniel An ✔ Maria Scarabino ✔ Mathew Rolle ✔ Sebastian Ibanez ❌ Yunlin Xie ✔" at bounding box center [532, 138] width 125 height 20
click at [470, 128] on select "Daniel An ✔ Maria Scarabino ✔ Mathew Rolle ✔ Sebastian Ibanez ❌ Yunlin Xie ✔" at bounding box center [532, 138] width 125 height 20
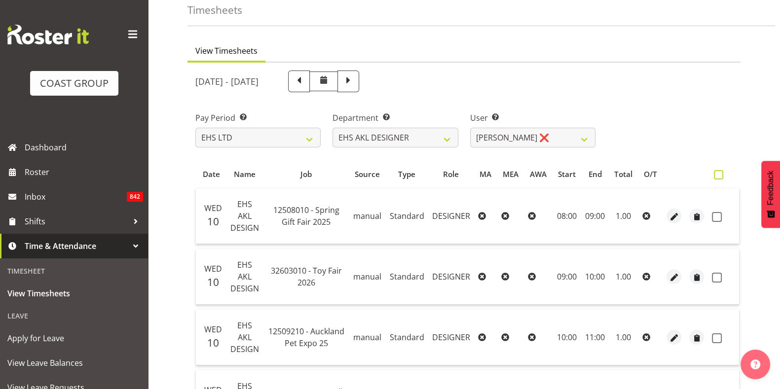
click at [716, 175] on span at bounding box center [718, 174] width 9 height 9
click at [716, 175] on input "checkbox" at bounding box center [717, 175] width 6 height 6
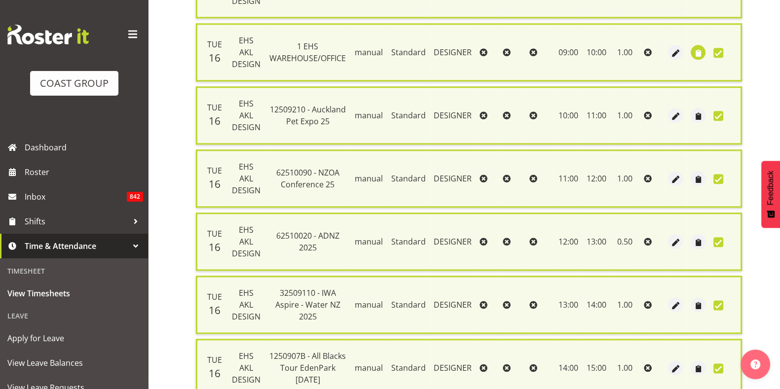
scroll to position [1586, 0]
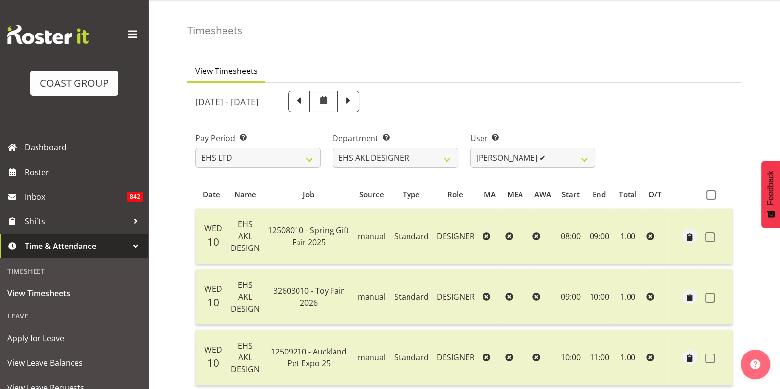
scroll to position [0, 0]
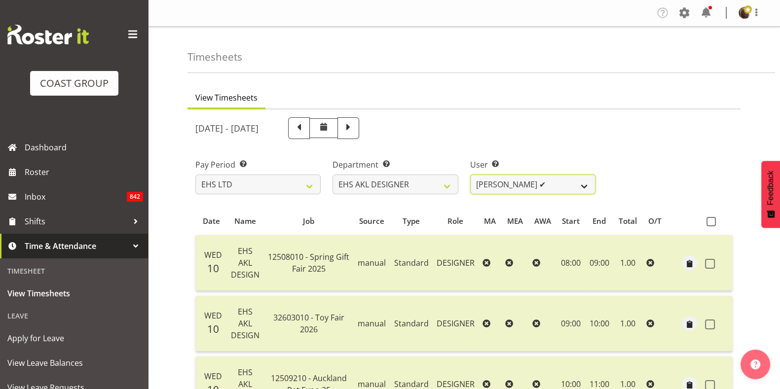
click at [519, 179] on select "[PERSON_NAME] ✔ [PERSON_NAME] ✔ [PERSON_NAME] ✔ [PERSON_NAME] ✔ [PERSON_NAME] ✔" at bounding box center [532, 185] width 125 height 20
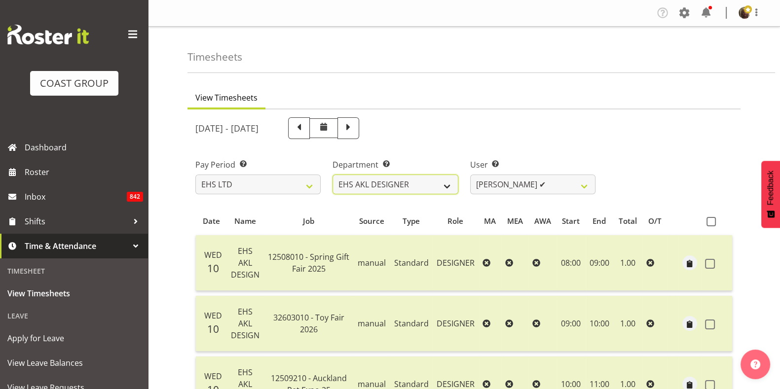
click at [439, 185] on select "EHS AKL CARPET EHS AKL DESIGNER EHS AKL SALES EHS CHC OPS EHS CHC SALES EHS WLG…" at bounding box center [394, 185] width 125 height 20
click at [332, 175] on select "EHS AKL CARPET EHS AKL DESIGNER EHS AKL SALES EHS CHC OPS EHS CHC SALES EHS WLG…" at bounding box center [394, 185] width 125 height 20
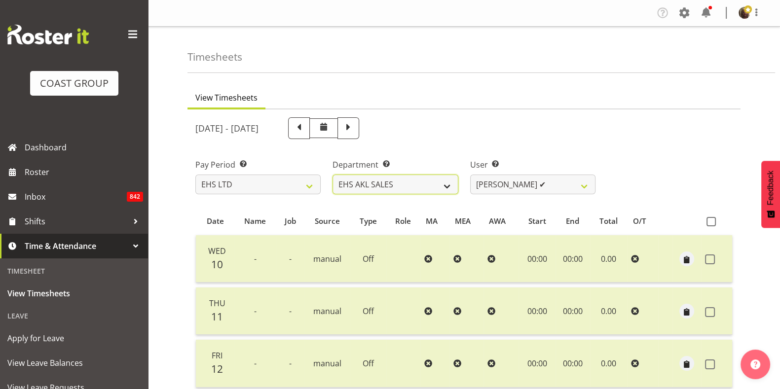
click at [413, 185] on select "EHS AKL CARPET EHS AKL DESIGNER EHS AKL SALES EHS CHC OPS EHS CHC SALES EHS WLG…" at bounding box center [394, 185] width 125 height 20
click at [332, 175] on select "EHS AKL CARPET EHS AKL DESIGNER EHS AKL SALES EHS CHC OPS EHS CHC SALES EHS WLG…" at bounding box center [394, 185] width 125 height 20
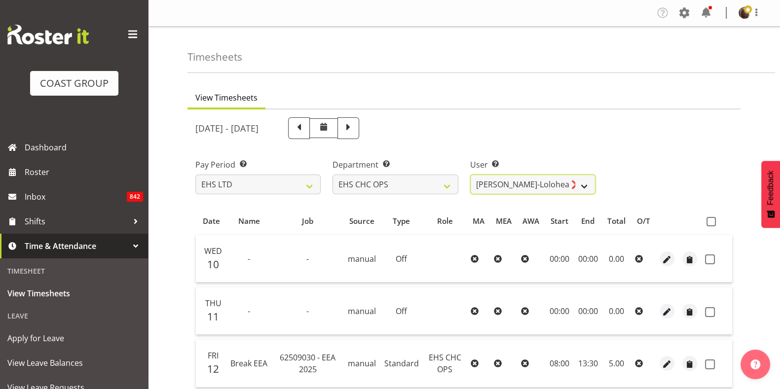
click at [560, 183] on select "Aminio Fonongaloa-Lolohea ❌ David Wiseman ❌ George Unsworth ❌ Keegan Thomas ❌ M…" at bounding box center [532, 185] width 125 height 20
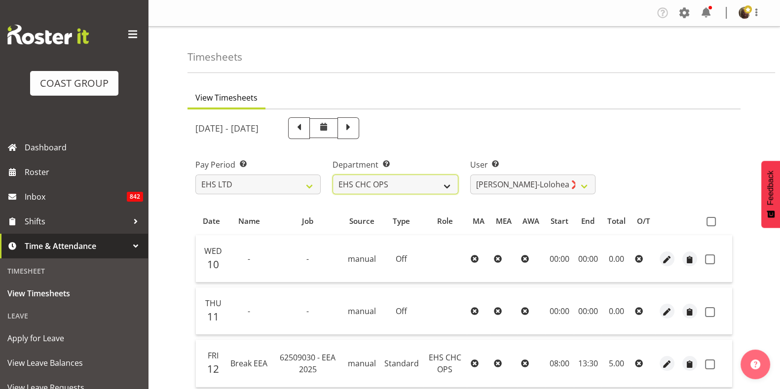
click at [413, 183] on select "EHS AKL CARPET EHS AKL DESIGNER EHS AKL SALES EHS CHC OPS EHS CHC SALES EHS WLG…" at bounding box center [394, 185] width 125 height 20
click at [332, 175] on select "EHS AKL CARPET EHS AKL DESIGNER EHS AKL SALES EHS CHC OPS EHS CHC SALES EHS WLG…" at bounding box center [394, 185] width 125 height 20
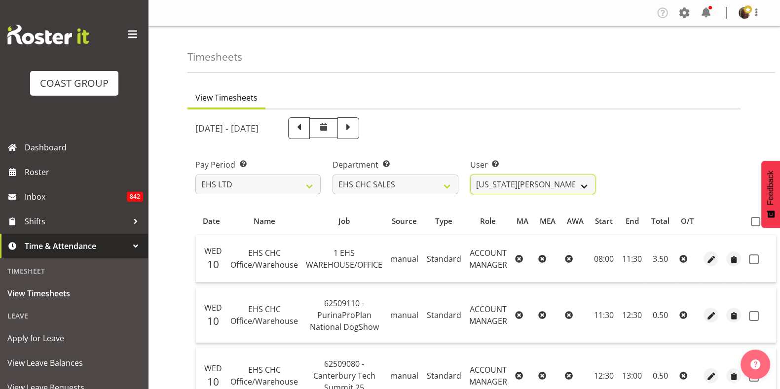
click at [503, 182] on select "Georgia Costain ❌ Kelly Butterill ❌ Nicola Ransome ❌" at bounding box center [532, 185] width 125 height 20
click at [470, 175] on select "Georgia Costain ❌ Kelly Butterill ❌ Nicola Ransome ❌" at bounding box center [532, 185] width 125 height 20
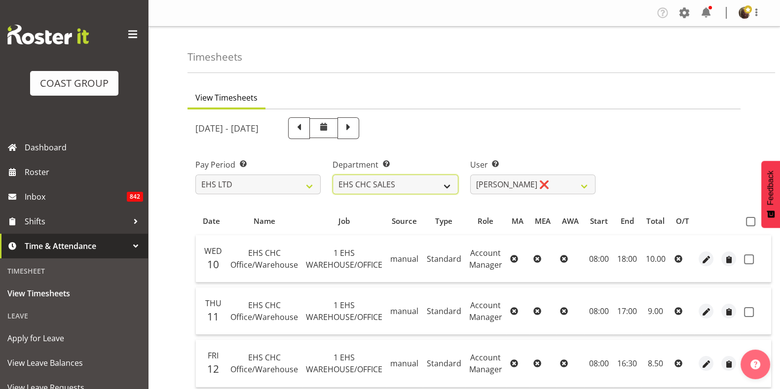
click at [447, 188] on select "EHS AKL CARPET EHS AKL DESIGNER EHS AKL SALES EHS CHC OPS EHS CHC SALES EHS WLG…" at bounding box center [394, 185] width 125 height 20
click at [332, 175] on select "EHS AKL CARPET EHS AKL DESIGNER EHS AKL SALES EHS CHC OPS EHS CHC SALES EHS WLG…" at bounding box center [394, 185] width 125 height 20
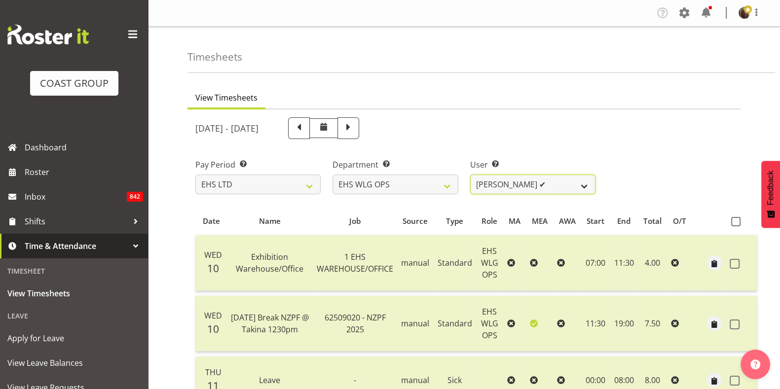
click at [507, 186] on select "Darryl Burns ✔ Geoffrey Robertson ✔ Jackson Howsan ✔ Kade Tiatia ❌ Michael Ngam…" at bounding box center [532, 185] width 125 height 20
click at [470, 175] on select "Darryl Burns ✔ Geoffrey Robertson ✔ Jackson Howsan ✔ Kade Tiatia ❌ Michael Ngam…" at bounding box center [532, 185] width 125 height 20
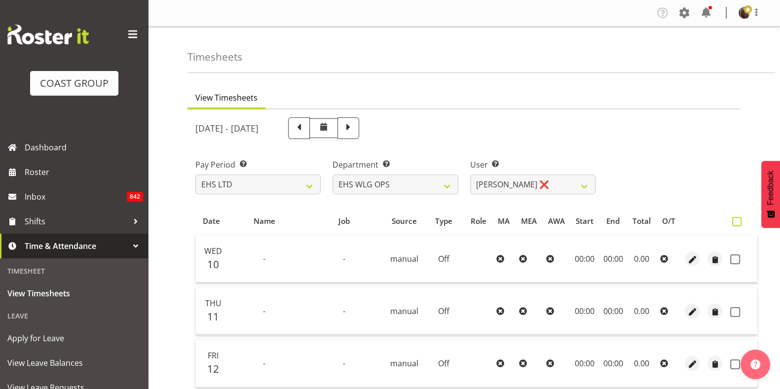
click at [736, 222] on span at bounding box center [736, 221] width 9 height 9
click at [736, 222] on input "checkbox" at bounding box center [735, 221] width 6 height 6
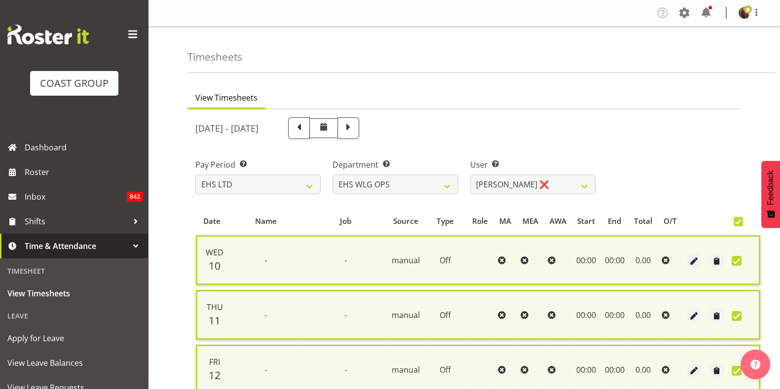
click at [736, 222] on span at bounding box center [737, 221] width 9 height 9
click at [736, 222] on input "checkbox" at bounding box center [736, 221] width 6 height 6
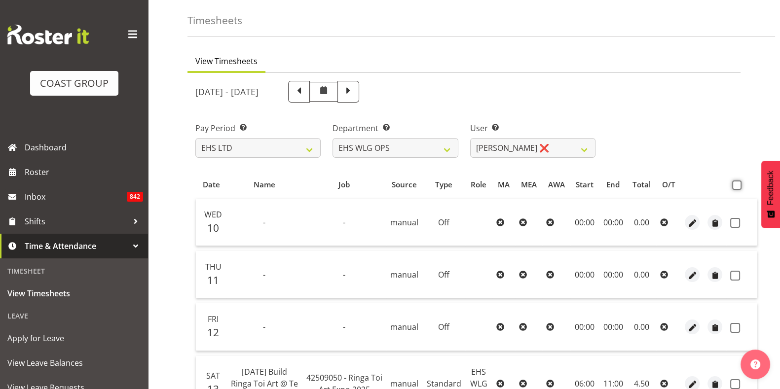
scroll to position [22, 0]
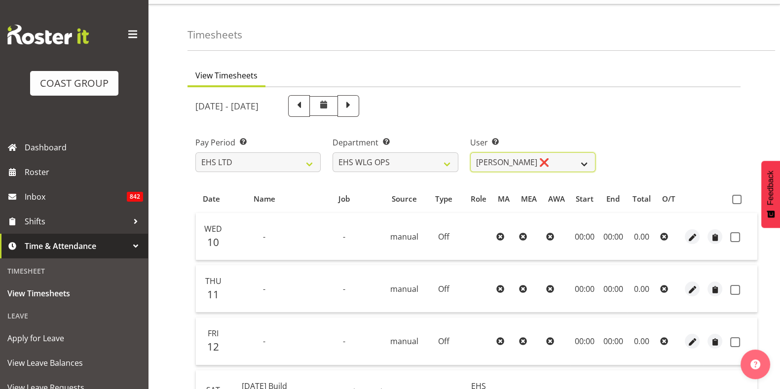
click at [505, 165] on select "Darryl Burns ✔ Geoffrey Robertson ✔ Jackson Howsan ✔ Kade Tiatia ❌ Michael Ngam…" at bounding box center [532, 162] width 125 height 20
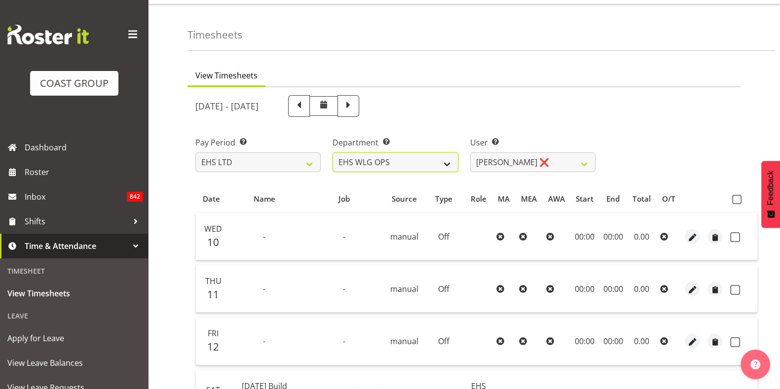
click at [431, 163] on select "EHS AKL CARPET EHS AKL DESIGNER EHS AKL SALES EHS CHC OPS EHS CHC SALES EHS WLG…" at bounding box center [394, 162] width 125 height 20
click at [332, 152] on select "EHS AKL CARPET EHS AKL DESIGNER EHS AKL SALES EHS CHC OPS EHS CHC SALES EHS WLG…" at bounding box center [394, 162] width 125 height 20
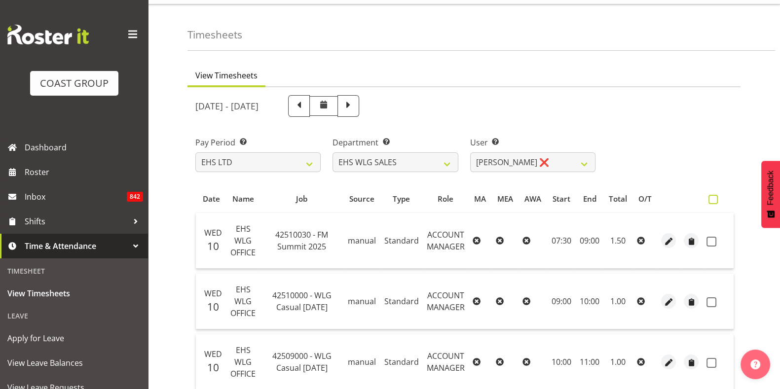
click at [714, 198] on span at bounding box center [712, 199] width 9 height 9
click at [714, 198] on input "checkbox" at bounding box center [711, 199] width 6 height 6
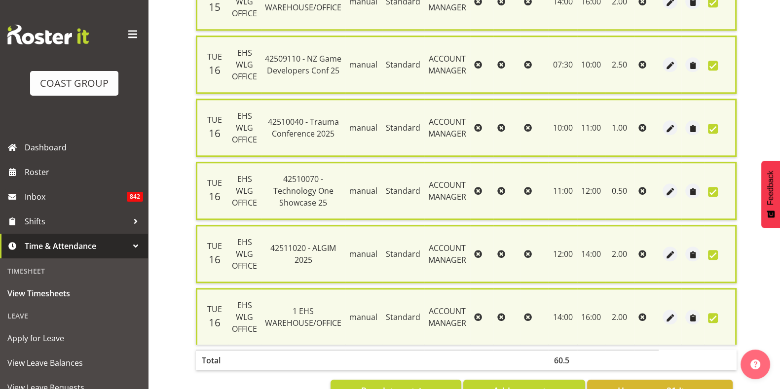
scroll to position [1235, 0]
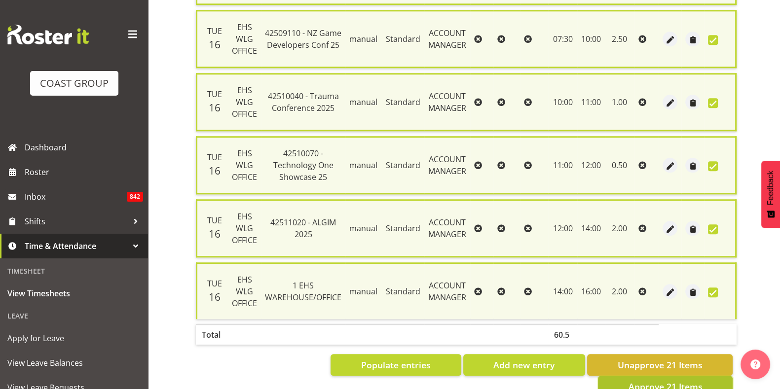
click at [660, 380] on span "Approve 21 Items" at bounding box center [665, 386] width 74 height 13
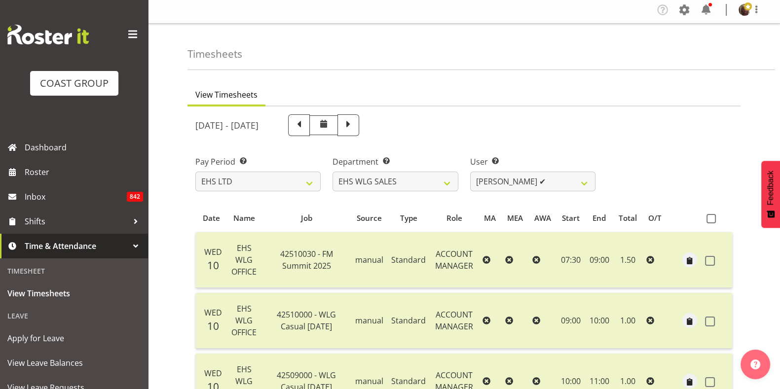
scroll to position [0, 0]
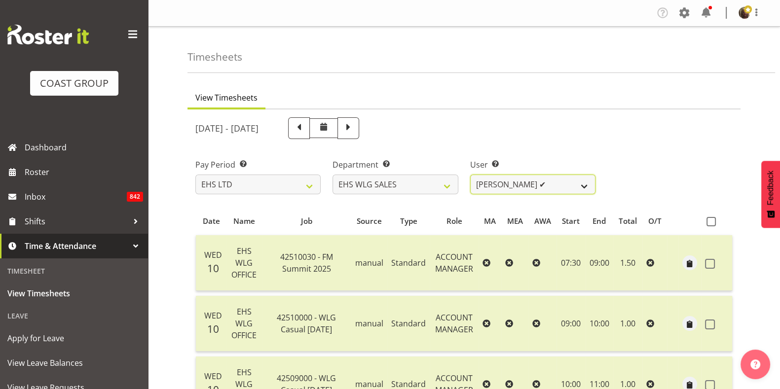
click at [535, 190] on select "Lu Budden ✔ Tatiyana Isaac ❌" at bounding box center [532, 185] width 125 height 20
click at [470, 175] on select "Lu Budden ✔ Tatiyana Isaac ❌" at bounding box center [532, 185] width 125 height 20
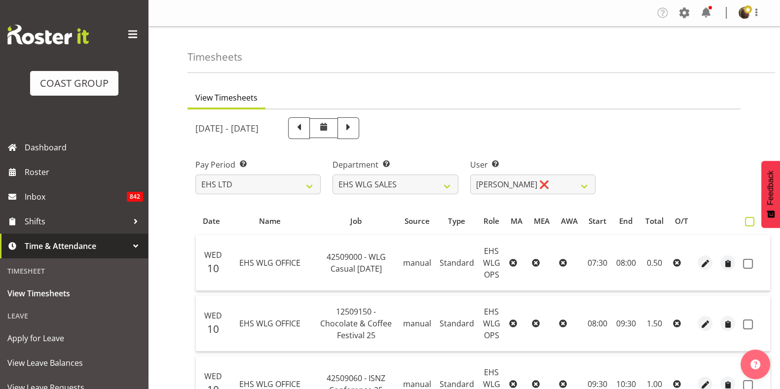
click at [745, 221] on span at bounding box center [749, 221] width 9 height 9
click at [745, 221] on input "checkbox" at bounding box center [748, 221] width 6 height 6
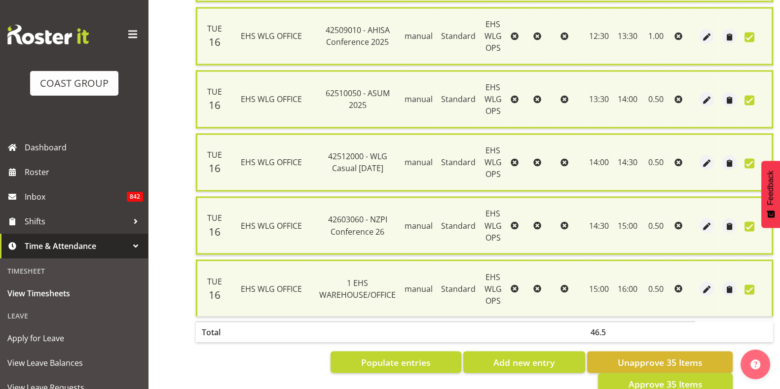
scroll to position [2222, 0]
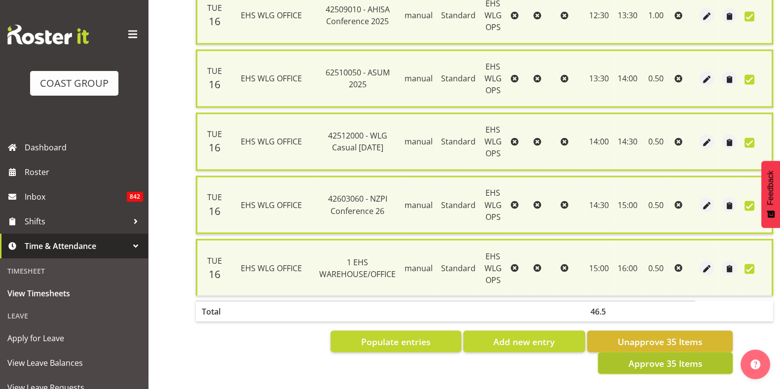
click at [658, 357] on span "Approve 35 Items" at bounding box center [665, 363] width 74 height 13
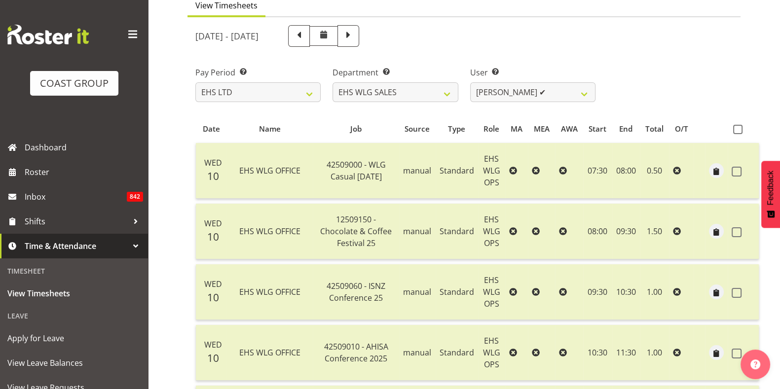
scroll to position [91, 0]
click at [409, 95] on select "EHS AKL CARPET EHS AKL DESIGNER EHS AKL SALES EHS CHC OPS EHS CHC SALES EHS WLG…" at bounding box center [394, 93] width 125 height 20
click at [332, 83] on select "EHS AKL CARPET EHS AKL DESIGNER EHS AKL SALES EHS CHC OPS EHS CHC SALES EHS WLG…" at bounding box center [394, 93] width 125 height 20
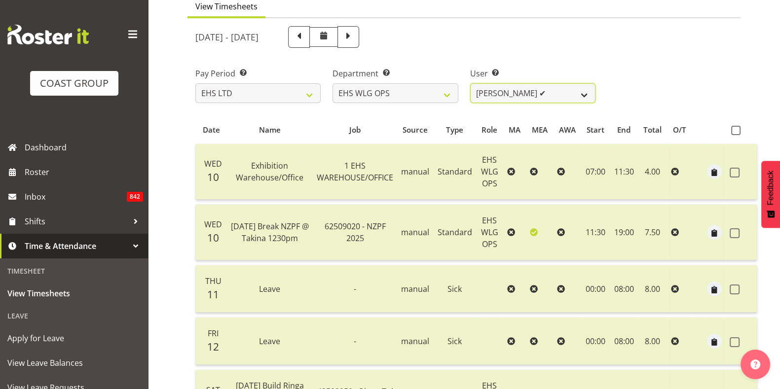
click at [504, 94] on select "Darryl Burns ✔ Geoffrey Robertson ✔ Jackson Howsan ✔ Kade Tiatia ❌ Michael Ngam…" at bounding box center [532, 93] width 125 height 20
click at [470, 83] on select "Darryl Burns ✔ Geoffrey Robertson ✔ Jackson Howsan ✔ Kade Tiatia ❌ Michael Ngam…" at bounding box center [532, 93] width 125 height 20
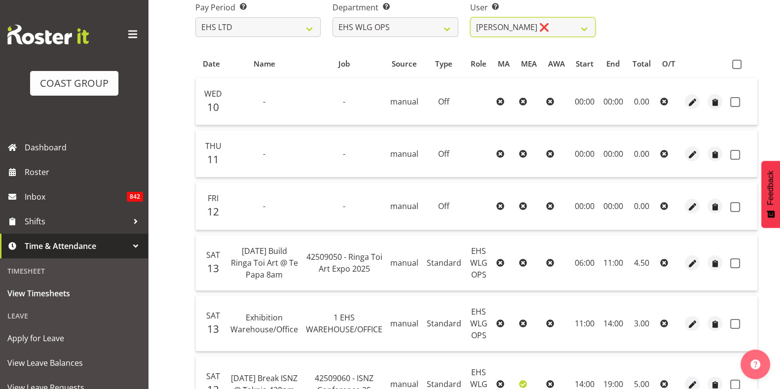
scroll to position [132, 0]
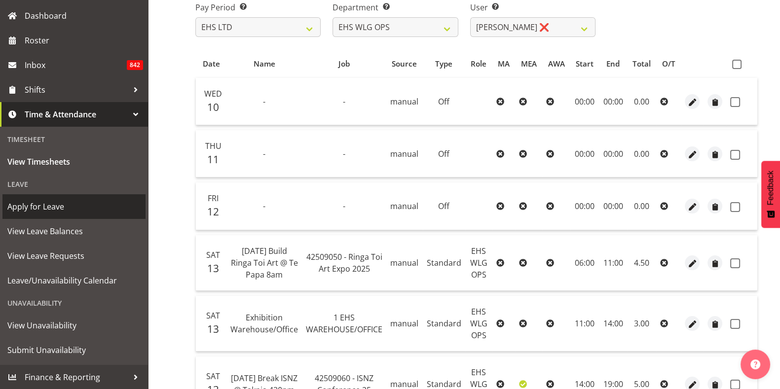
click at [47, 207] on span "Apply for Leave" at bounding box center [73, 206] width 133 height 15
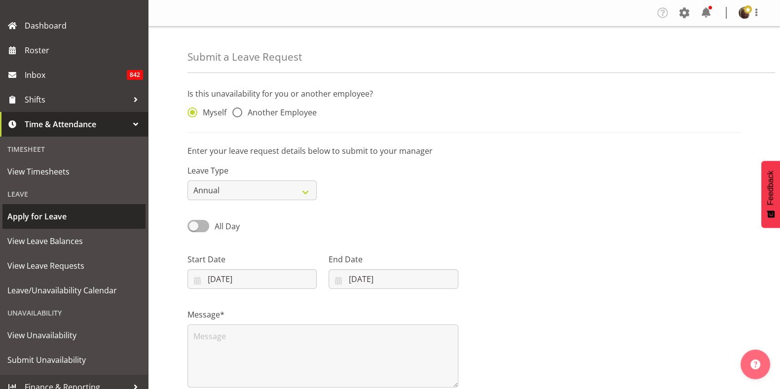
scroll to position [123, 0]
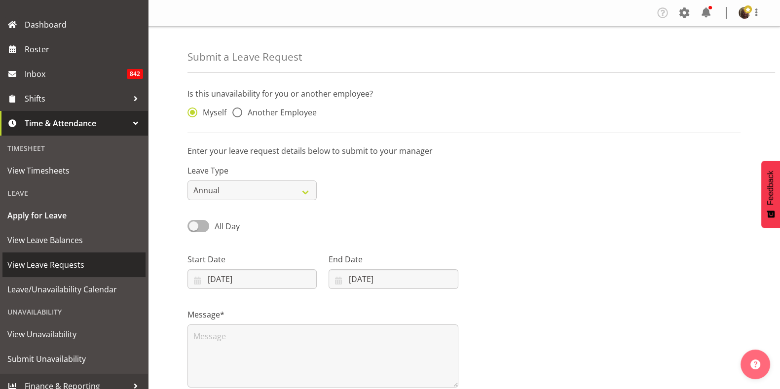
click at [51, 263] on span "View Leave Requests" at bounding box center [73, 264] width 133 height 15
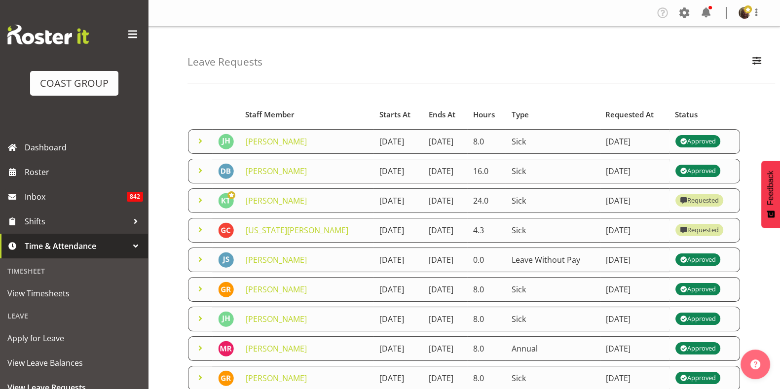
click at [193, 213] on td at bounding box center [200, 200] width 24 height 25
click at [197, 206] on span at bounding box center [200, 200] width 12 height 12
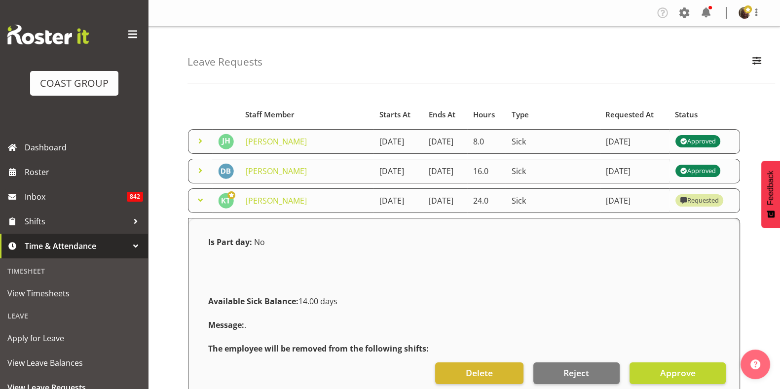
scroll to position [216, 0]
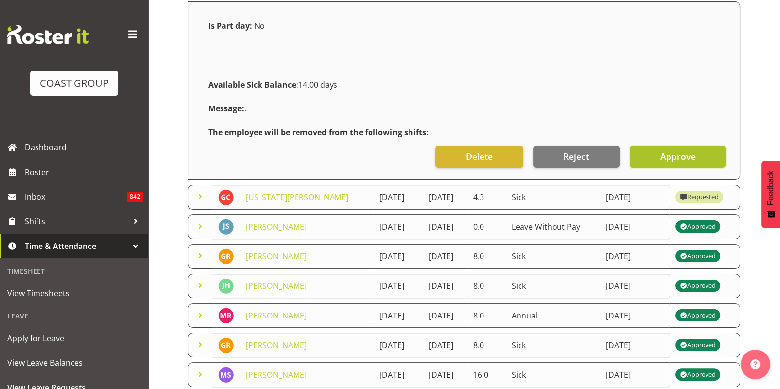
click at [682, 163] on span "Approve" at bounding box center [677, 156] width 36 height 13
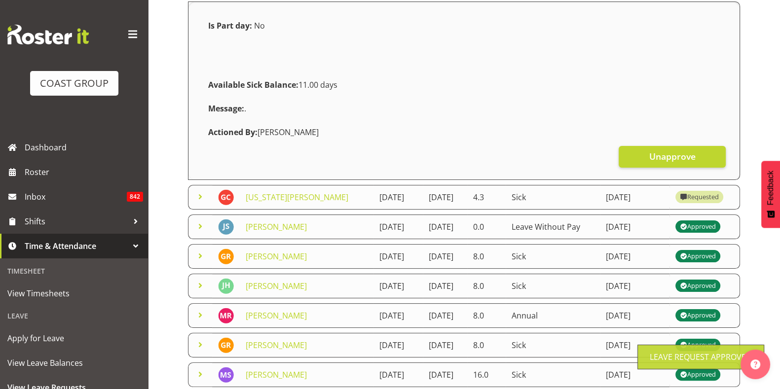
scroll to position [72, 0]
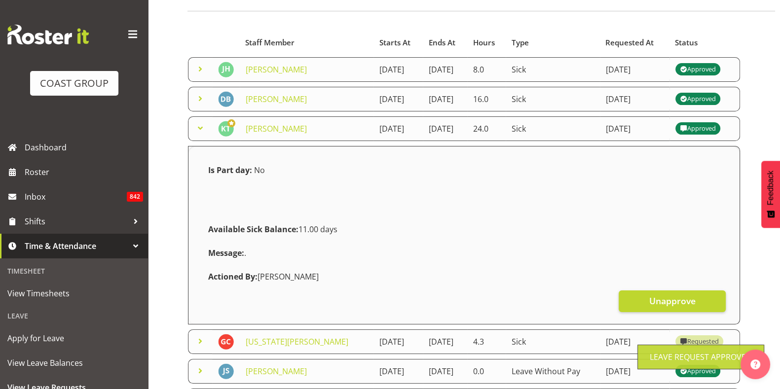
click at [198, 134] on span at bounding box center [200, 128] width 12 height 12
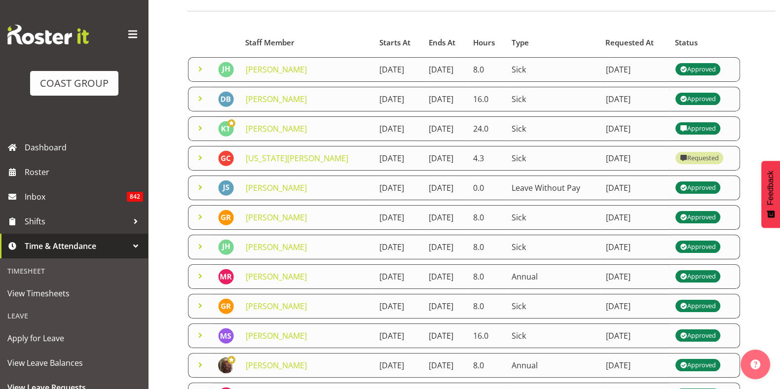
scroll to position [324, 0]
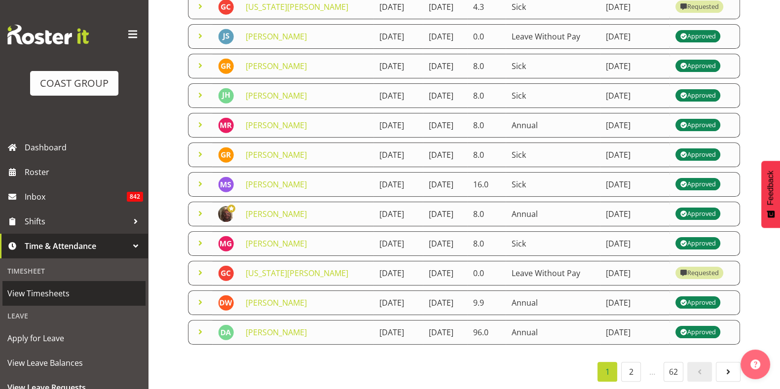
click at [61, 300] on span "View Timesheets" at bounding box center [73, 293] width 133 height 15
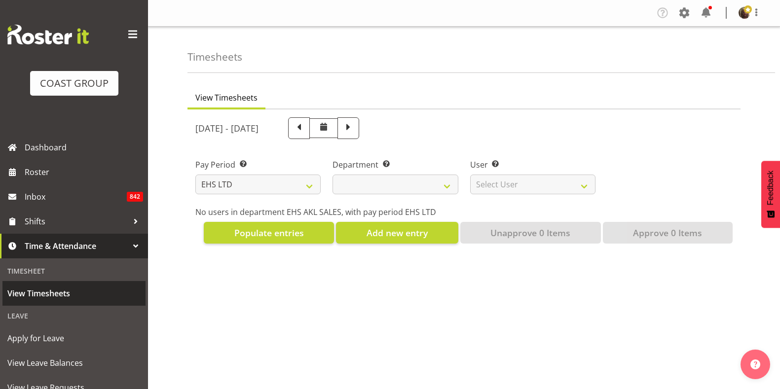
select select "7"
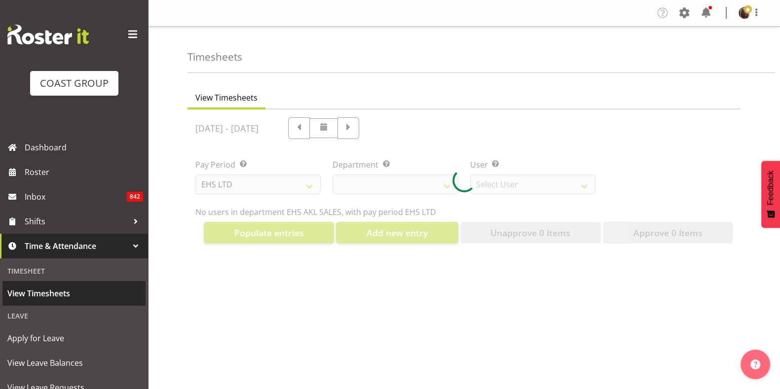
select select "40"
select select "1124"
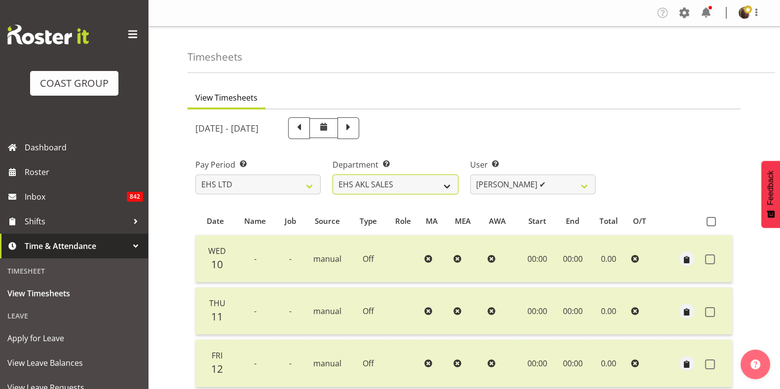
click at [362, 182] on select "EHS AKL CARPET EHS AKL DESIGNER EHS AKL SALES EHS CHC OPS EHS CHC SALES EHS WLG…" at bounding box center [394, 185] width 125 height 20
click at [332, 175] on select "EHS AKL CARPET EHS AKL DESIGNER EHS AKL SALES EHS CHC OPS EHS CHC SALES EHS WLG…" at bounding box center [394, 185] width 125 height 20
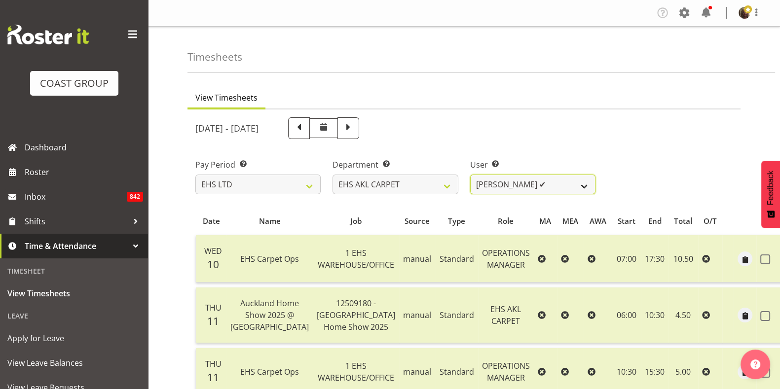
drag, startPoint x: 500, startPoint y: 182, endPoint x: 491, endPoint y: 182, distance: 9.9
click at [500, 182] on select "[PERSON_NAME] ✔" at bounding box center [532, 185] width 125 height 20
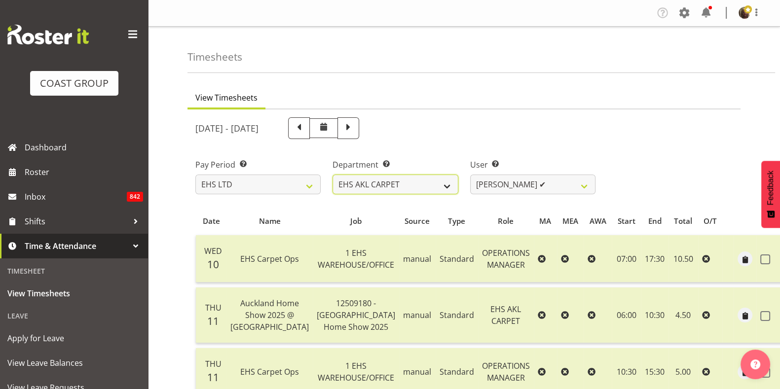
click at [443, 180] on select "EHS AKL CARPET EHS AKL DESIGNER EHS AKL SALES EHS CHC OPS EHS CHC SALES EHS WLG…" at bounding box center [394, 185] width 125 height 20
click at [332, 175] on select "EHS AKL CARPET EHS AKL DESIGNER EHS AKL SALES EHS CHC OPS EHS CHC SALES EHS WLG…" at bounding box center [394, 185] width 125 height 20
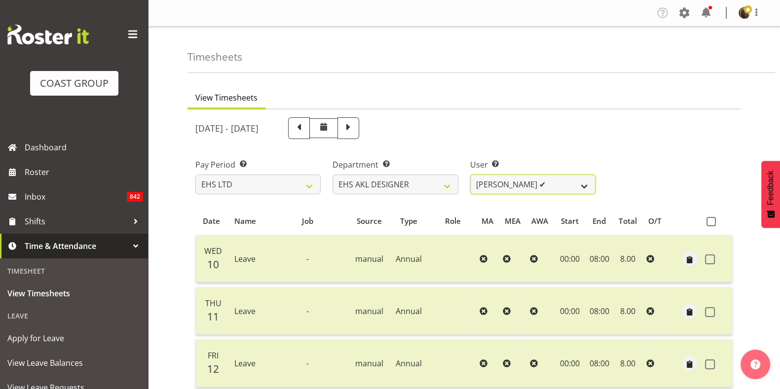
click at [523, 182] on select "[PERSON_NAME] ✔ [PERSON_NAME] ✔ [PERSON_NAME] ✔ [PERSON_NAME] ✔ [PERSON_NAME] ✔" at bounding box center [532, 185] width 125 height 20
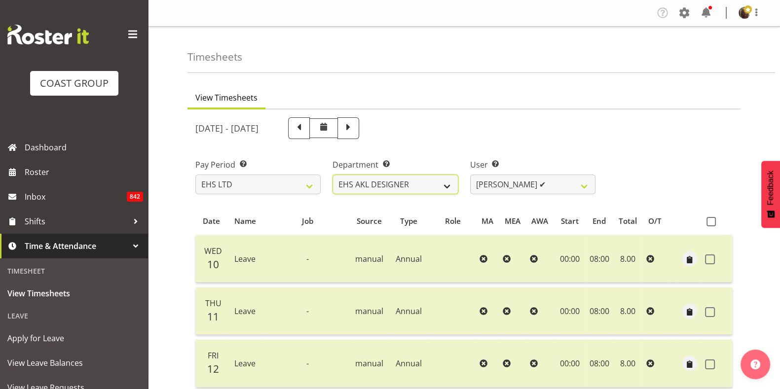
click at [444, 175] on select "EHS AKL CARPET EHS AKL DESIGNER EHS AKL SALES EHS CHC OPS EHS CHC SALES EHS WLG…" at bounding box center [394, 185] width 125 height 20
select select "40"
click at [332, 175] on select "EHS AKL CARPET EHS AKL DESIGNER EHS AKL SALES EHS CHC OPS EHS CHC SALES EHS WLG…" at bounding box center [394, 185] width 125 height 20
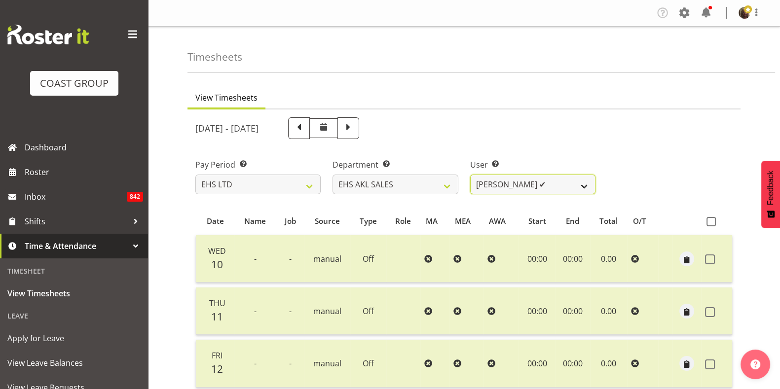
click at [525, 189] on select "[PERSON_NAME] ✔ [PERSON_NAME] ✔ [PERSON_NAME] ✔ [PERSON_NAME] ✔ [PERSON_NAME] ✔…" at bounding box center [532, 185] width 125 height 20
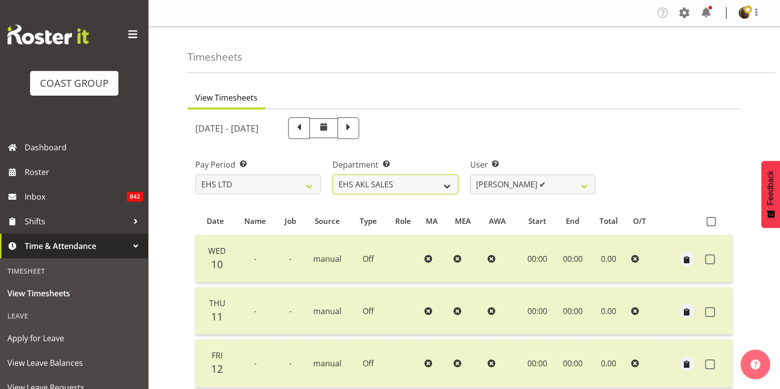
click at [418, 184] on select "EHS AKL CARPET EHS AKL DESIGNER EHS AKL SALES EHS CHC OPS EHS CHC SALES EHS WLG…" at bounding box center [394, 185] width 125 height 20
click at [550, 138] on div "[DATE] - [DATE]" at bounding box center [395, 128] width 400 height 22
